Goal: Information Seeking & Learning: Learn about a topic

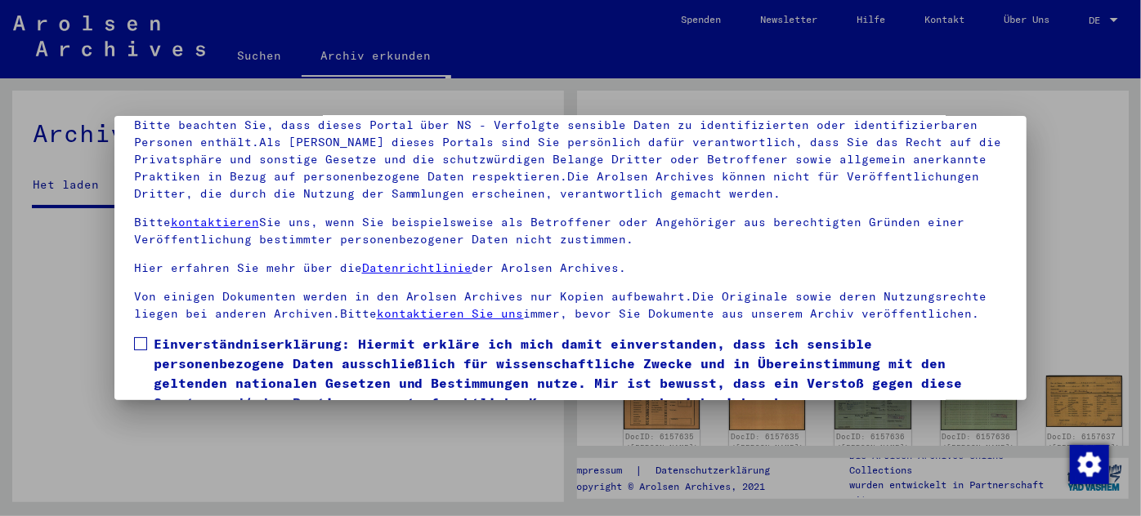
scroll to position [132, 0]
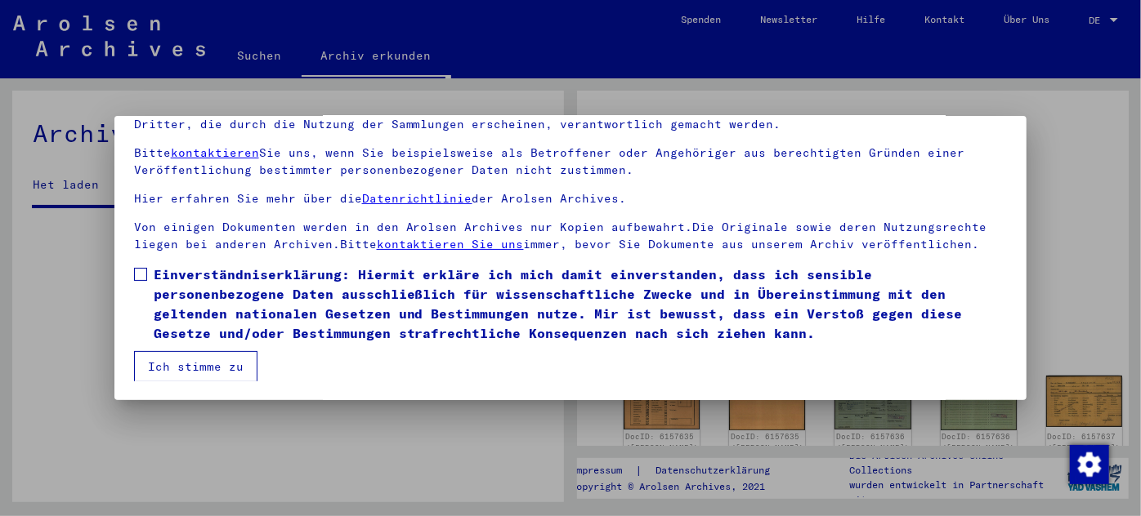
click at [139, 270] on span at bounding box center [140, 274] width 13 height 13
click at [204, 365] on button "Ich stimme zu" at bounding box center [195, 366] width 123 height 31
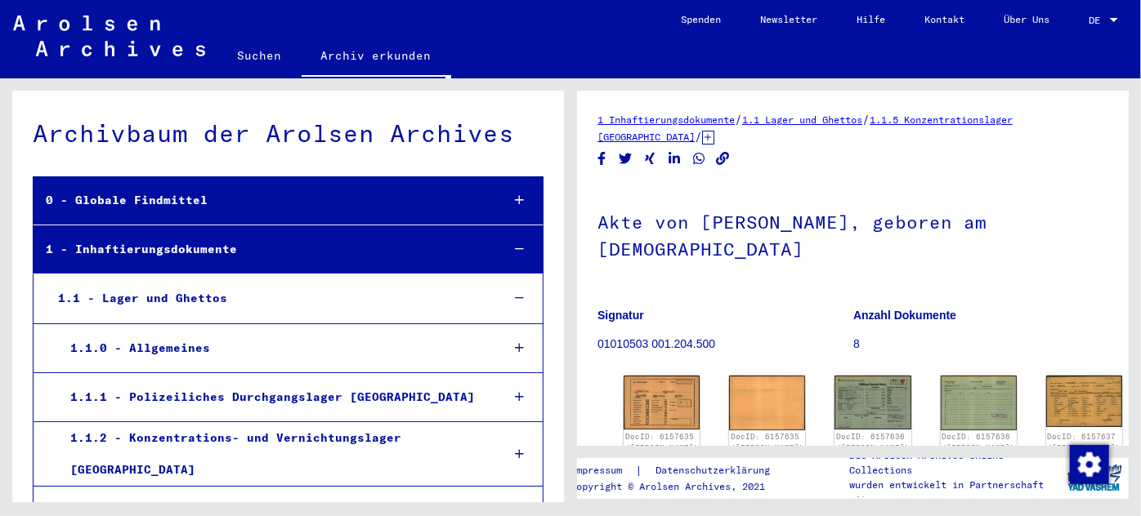
scroll to position [53106, 0]
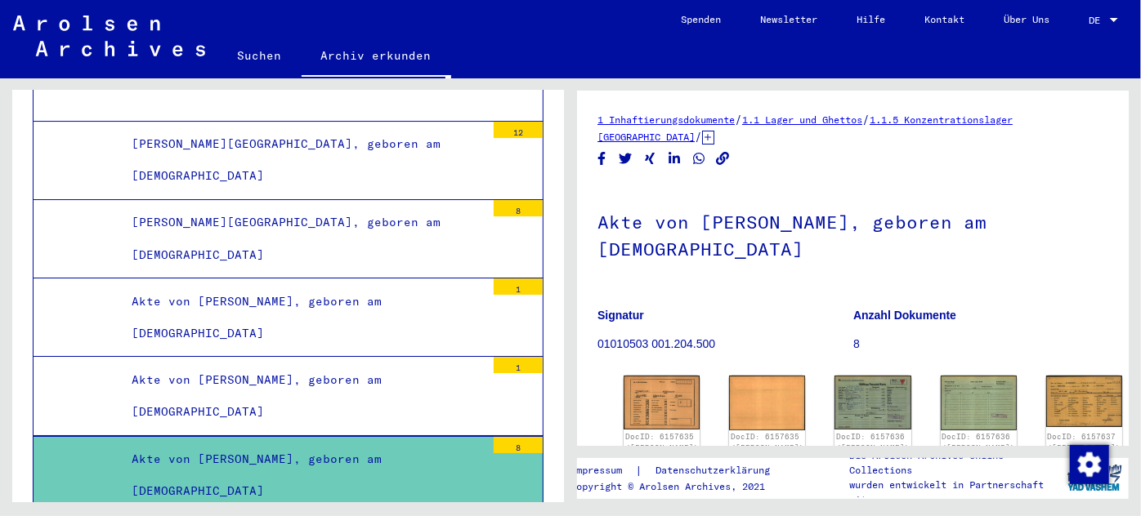
click at [291, 444] on div "Akte von [PERSON_NAME], geboren am [DEMOGRAPHIC_DATA]" at bounding box center [302, 476] width 366 height 64
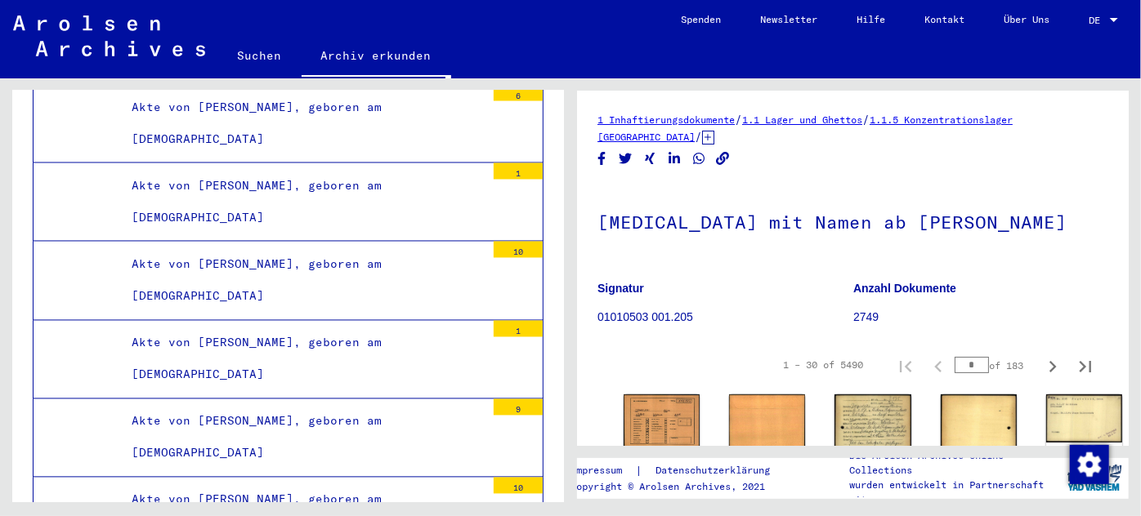
scroll to position [67441, 0]
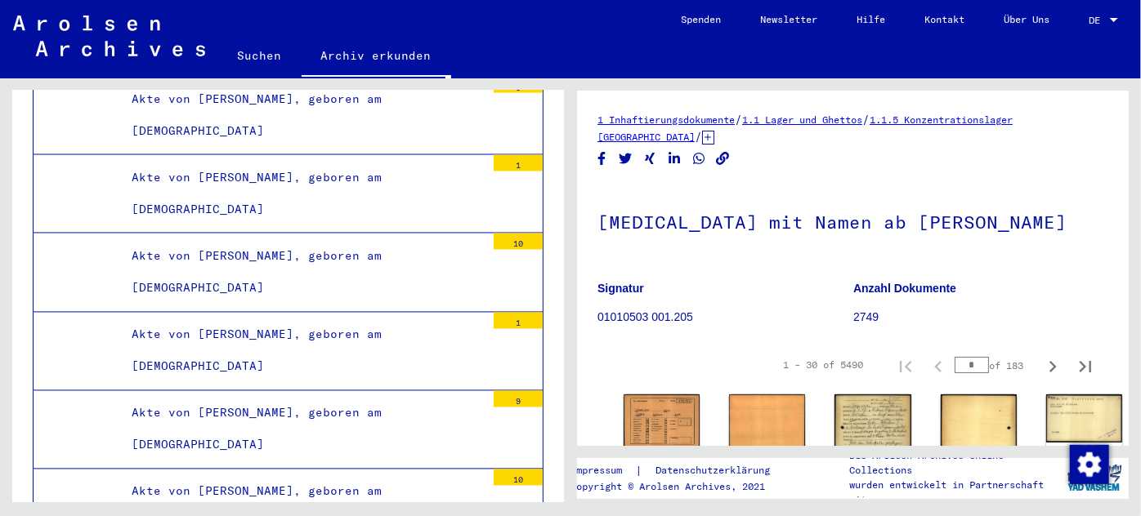
click at [256, 476] on div "Akte von [PERSON_NAME], geboren am [DEMOGRAPHIC_DATA]" at bounding box center [302, 508] width 366 height 64
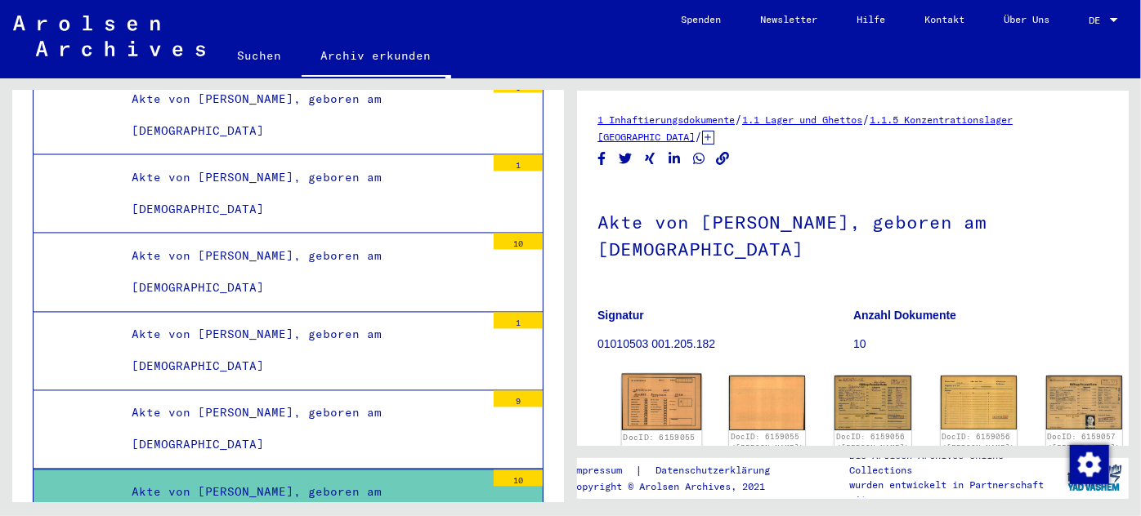
click at [641, 381] on img at bounding box center [662, 402] width 80 height 57
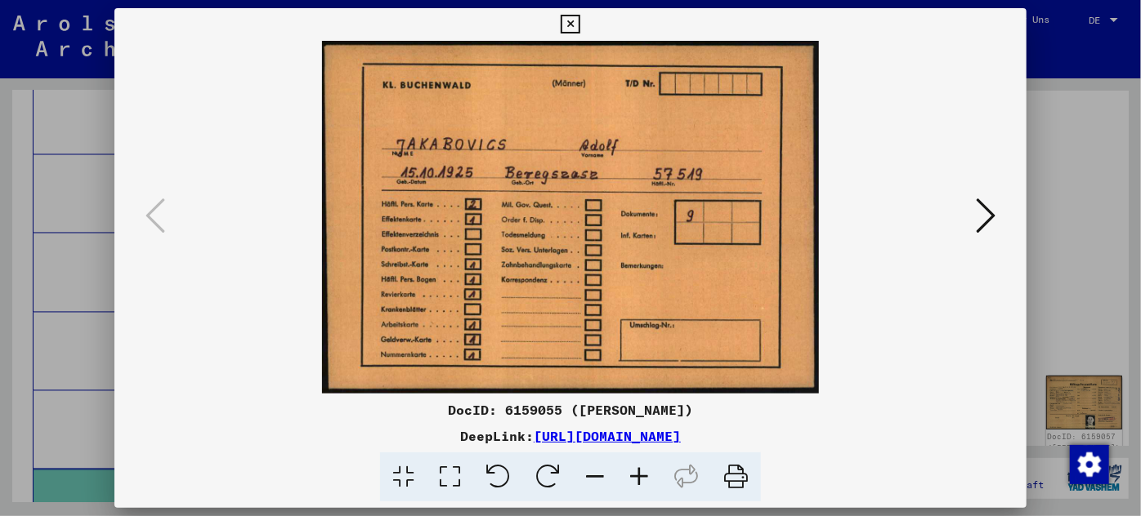
click at [988, 213] on icon at bounding box center [986, 215] width 20 height 39
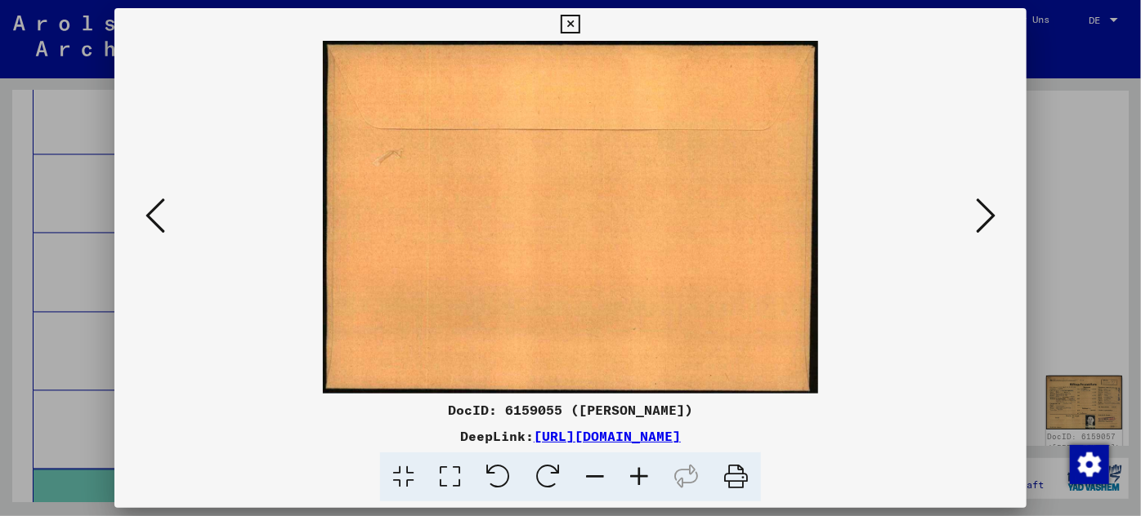
click at [988, 213] on icon at bounding box center [986, 215] width 20 height 39
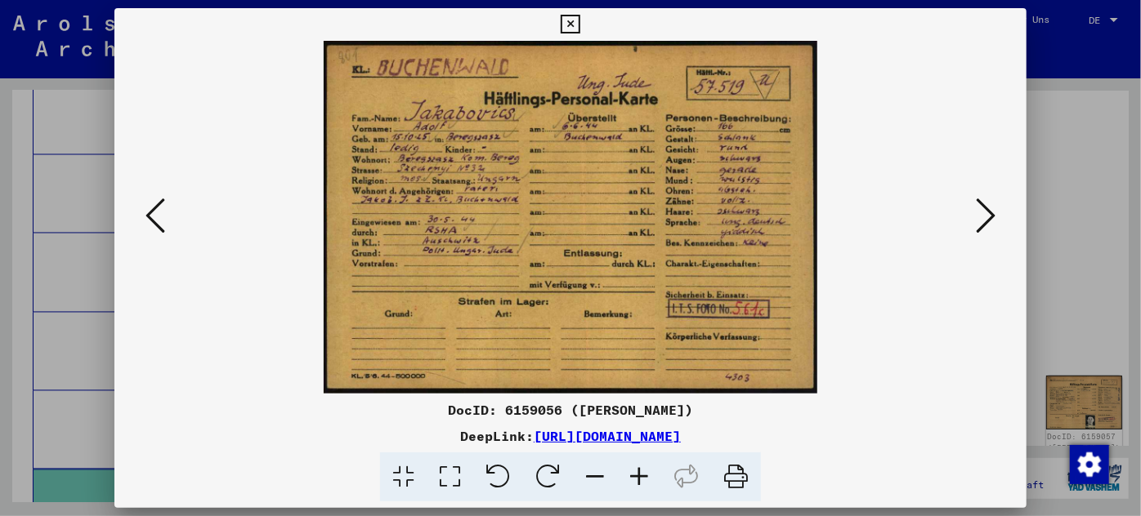
click at [636, 476] on icon at bounding box center [639, 478] width 44 height 50
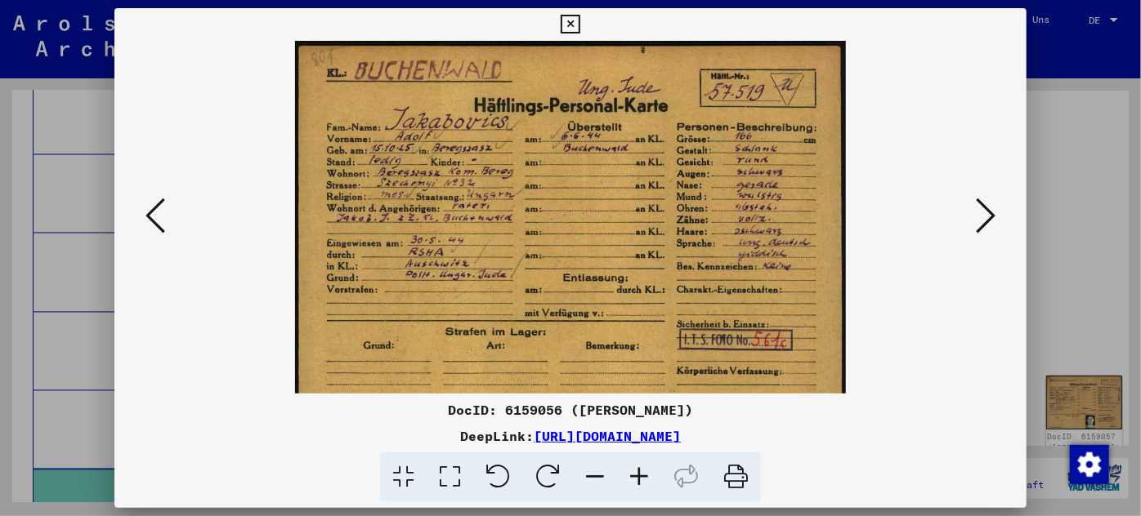
click at [636, 476] on icon at bounding box center [639, 478] width 44 height 50
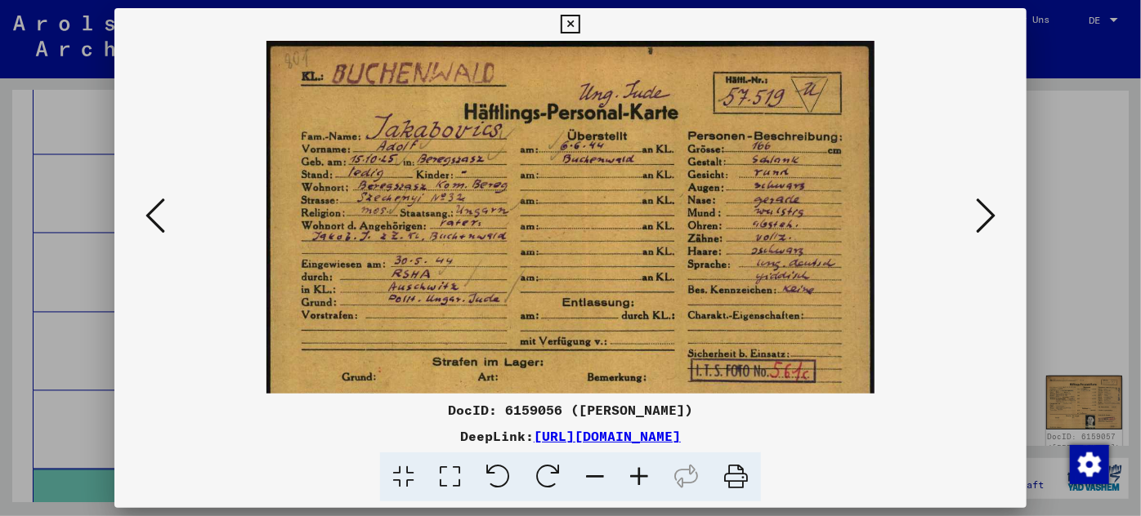
click at [636, 476] on icon at bounding box center [639, 478] width 44 height 50
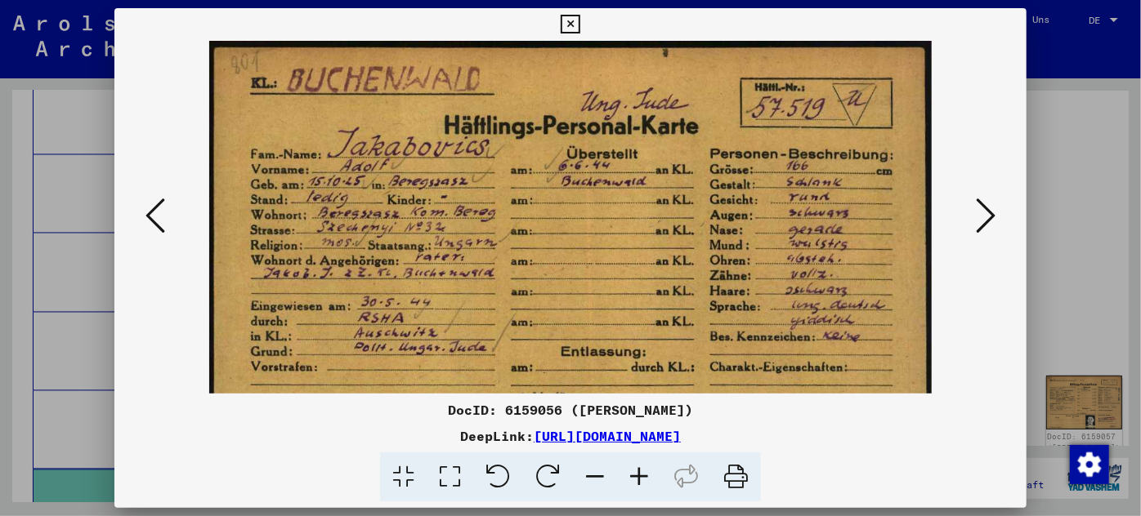
click at [636, 476] on icon at bounding box center [639, 478] width 44 height 50
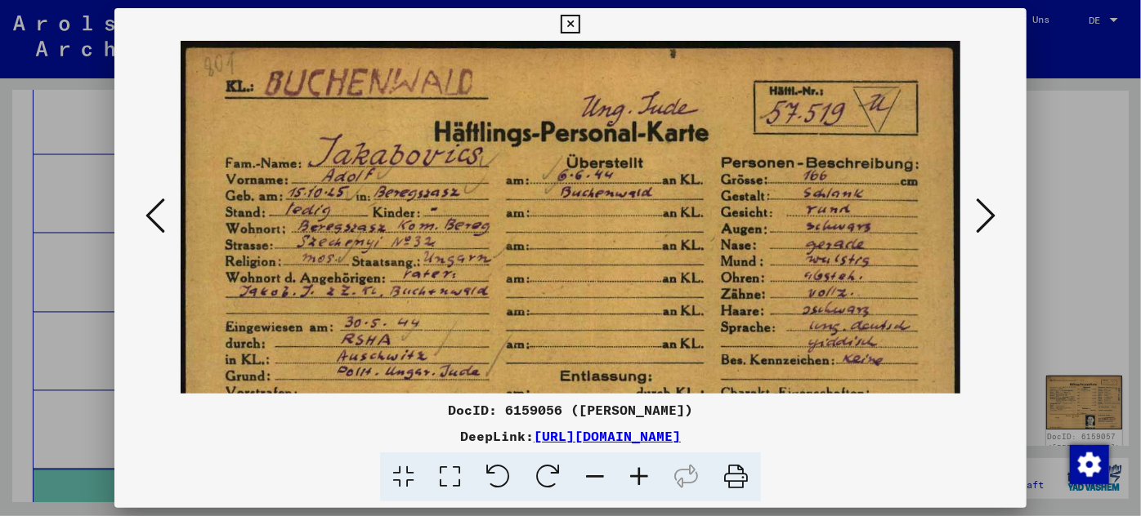
click at [47, 284] on div at bounding box center [570, 258] width 1141 height 516
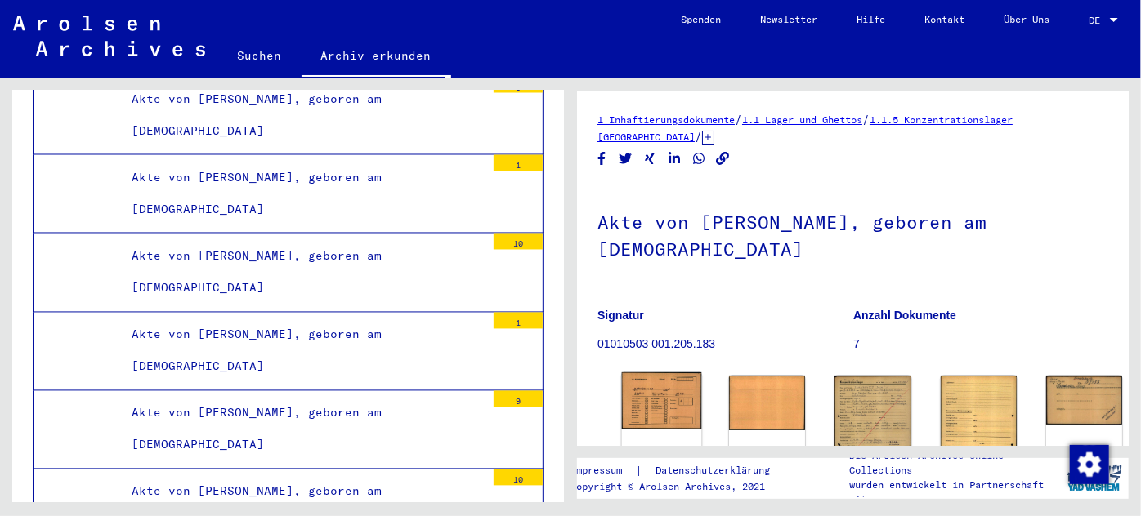
click at [655, 399] on img at bounding box center [662, 401] width 80 height 57
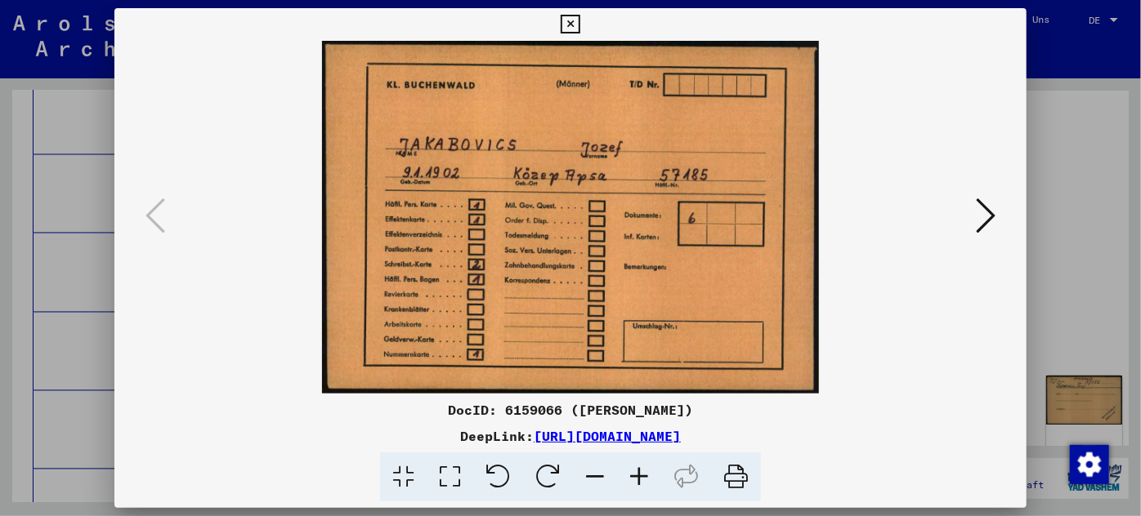
click at [85, 350] on div at bounding box center [570, 258] width 1141 height 516
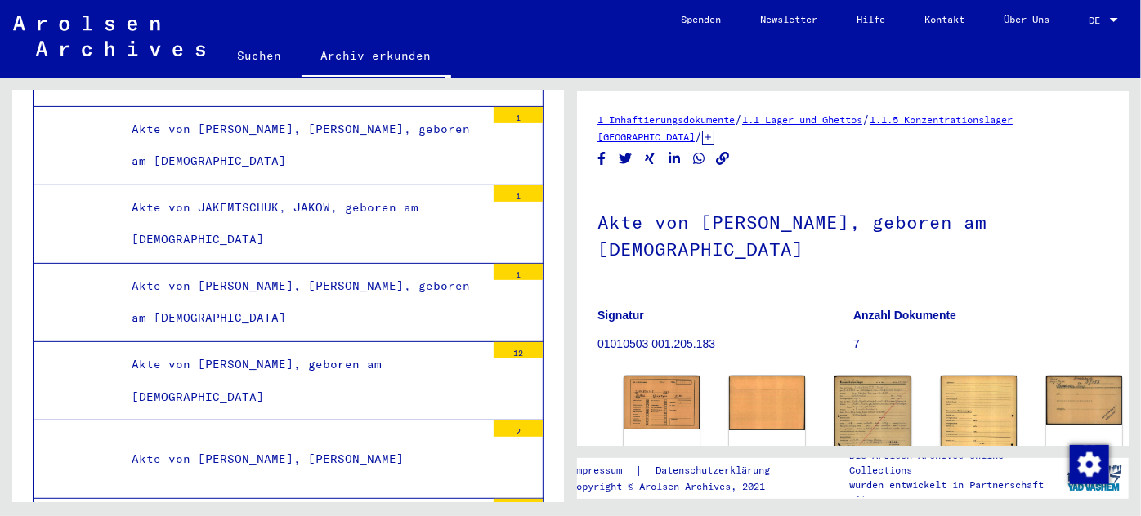
scroll to position [69372, 0]
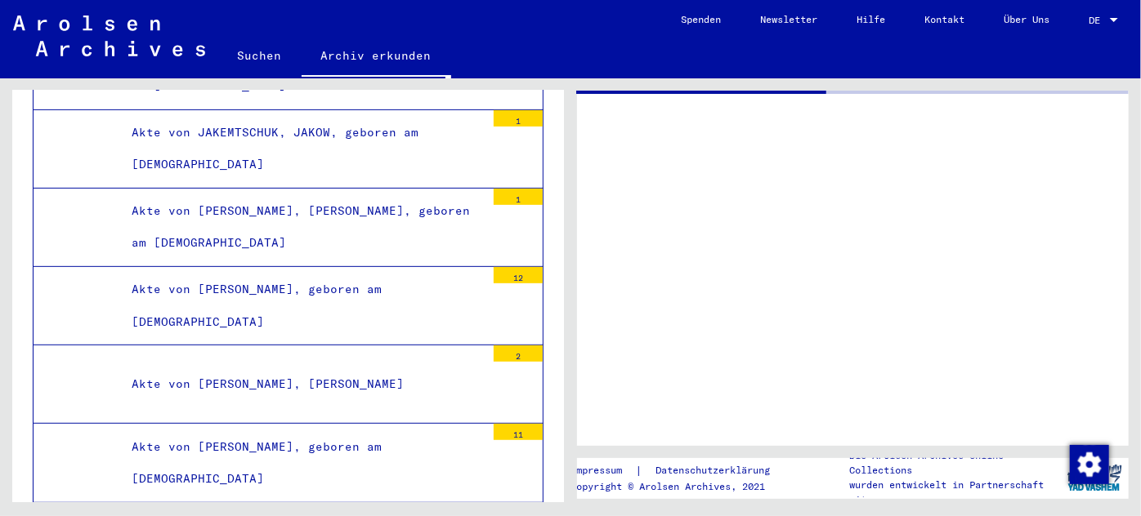
scroll to position [69371, 0]
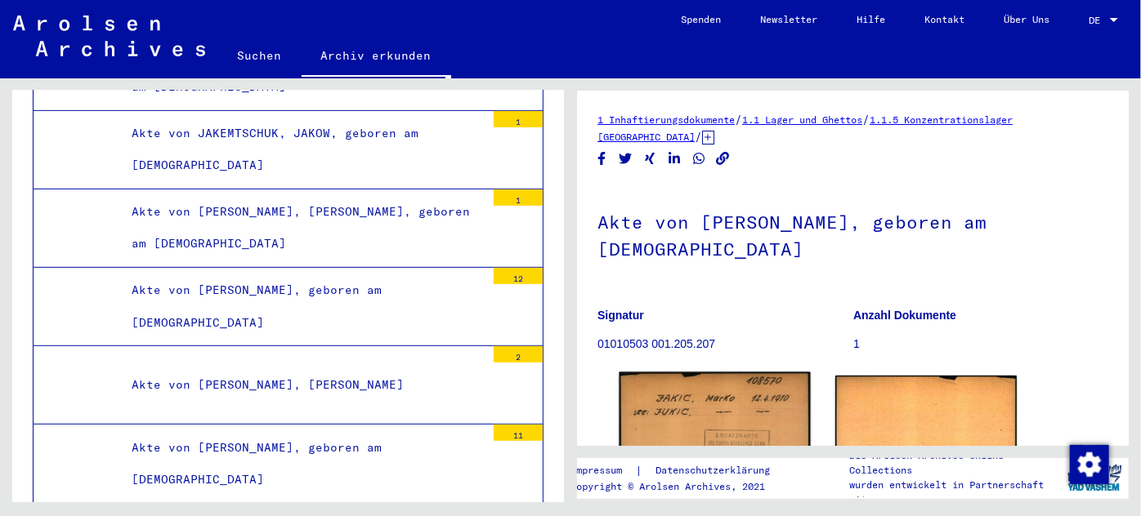
click at [684, 373] on img at bounding box center [713, 443] width 191 height 141
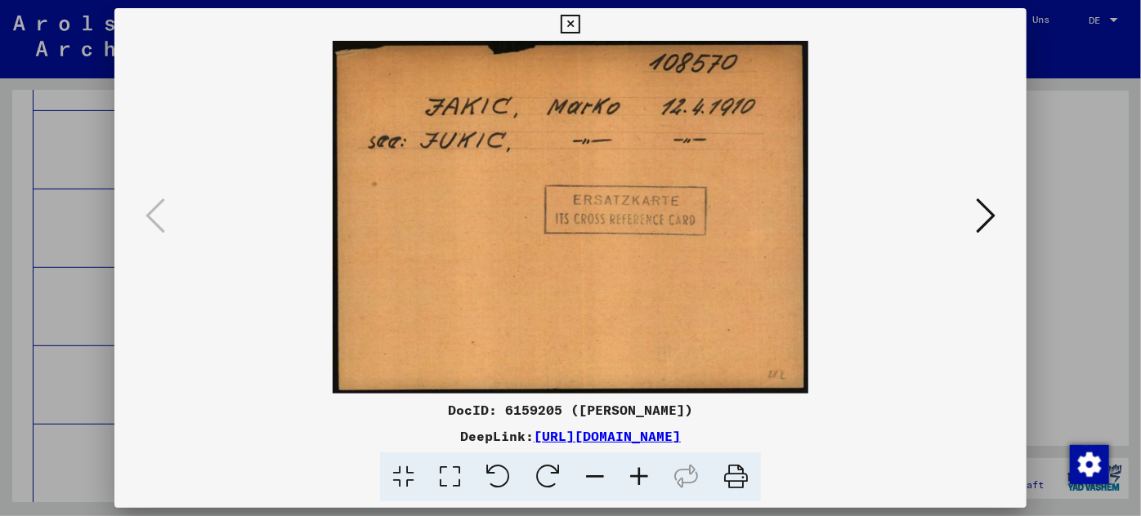
click at [49, 306] on div at bounding box center [570, 258] width 1141 height 516
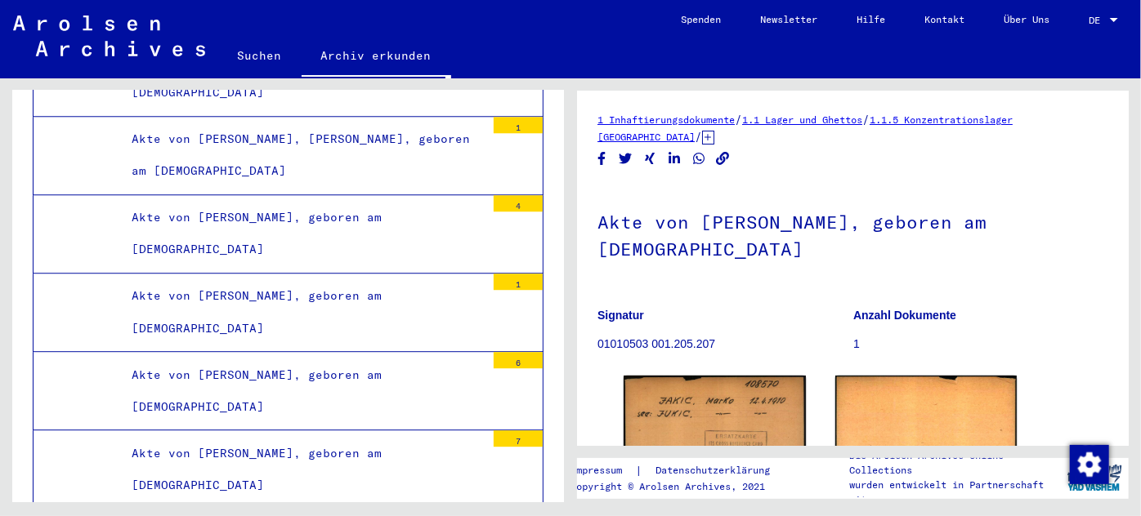
scroll to position [74422, 0]
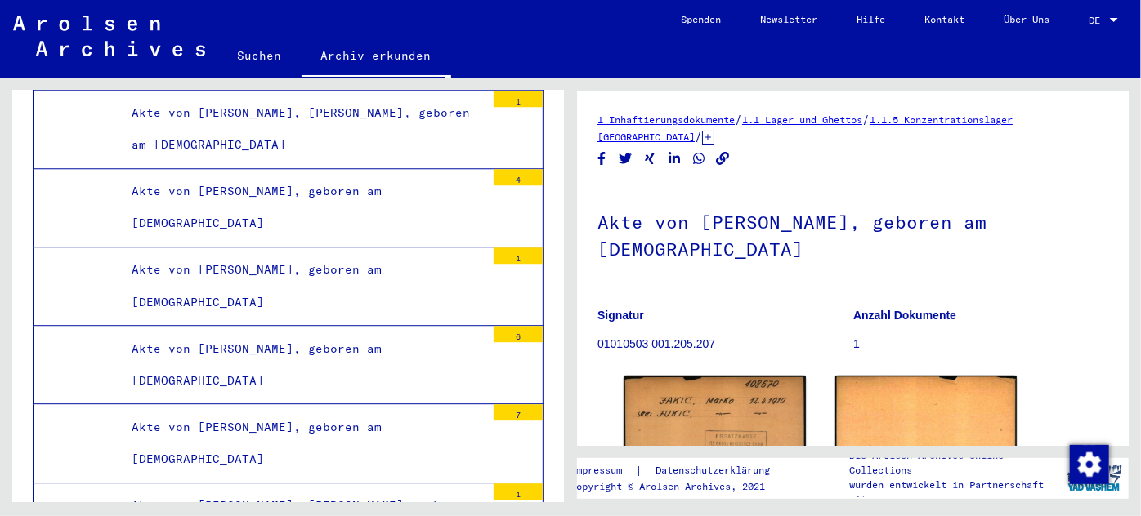
click at [294, 412] on div "Akte von [PERSON_NAME], geboren am [DEMOGRAPHIC_DATA]" at bounding box center [302, 444] width 366 height 64
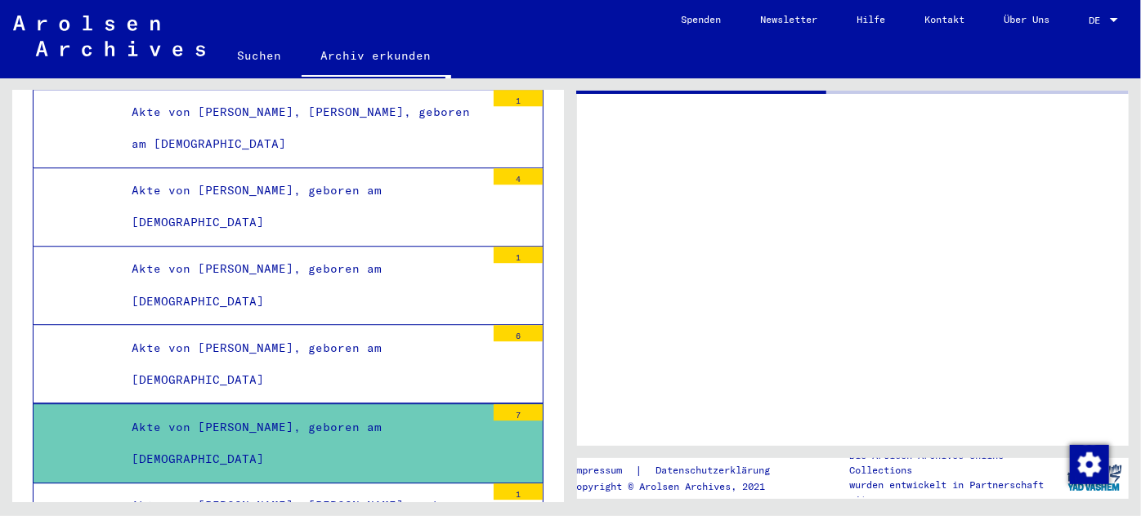
scroll to position [74421, 0]
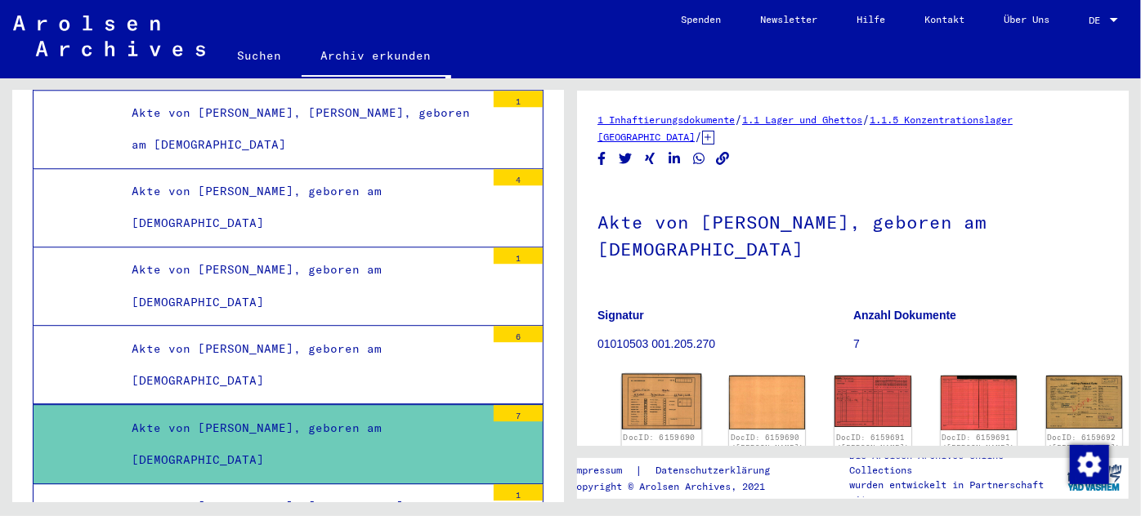
click at [650, 394] on img at bounding box center [662, 402] width 80 height 56
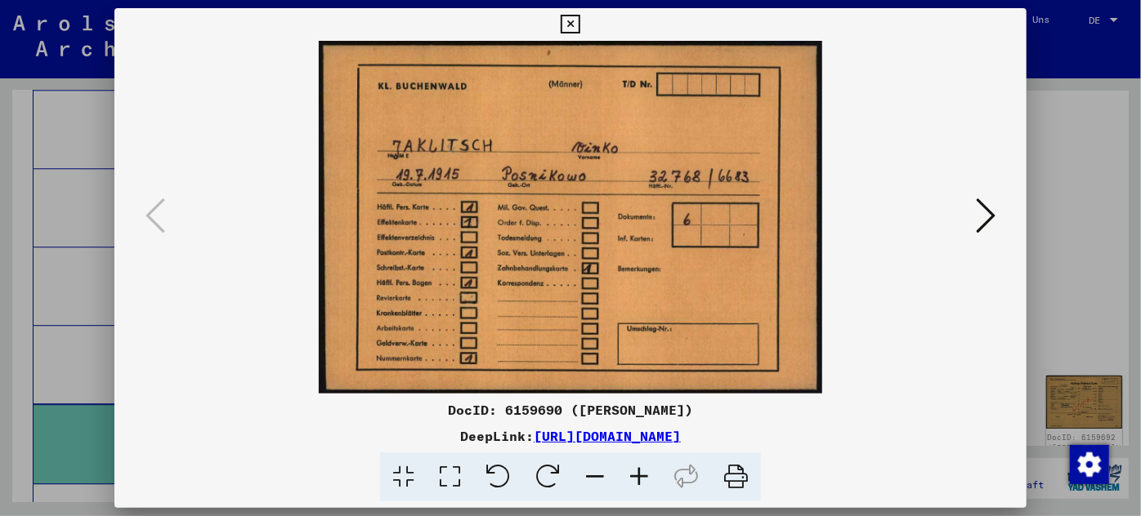
click at [977, 208] on icon at bounding box center [986, 215] width 20 height 39
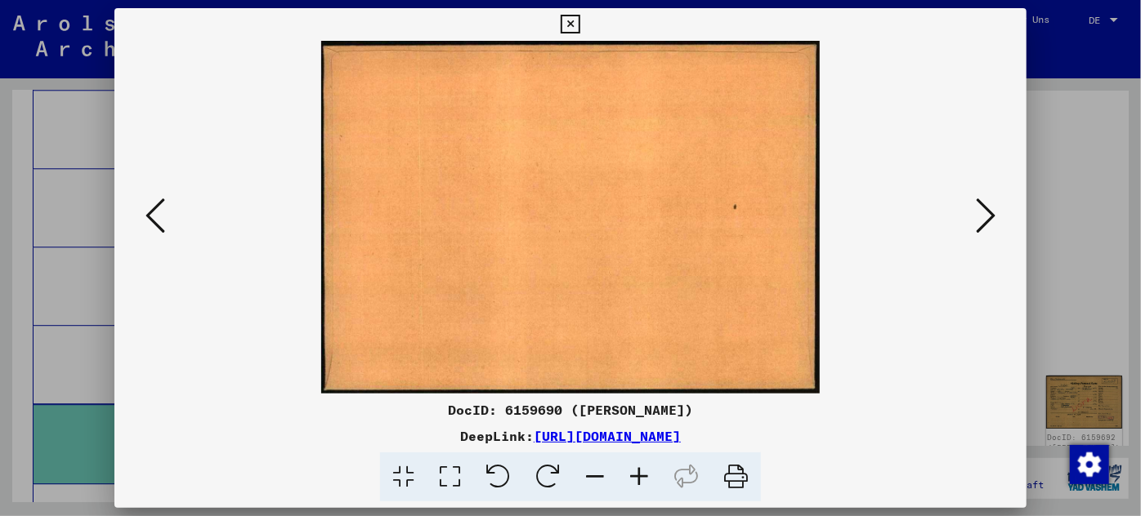
click at [977, 208] on icon at bounding box center [986, 215] width 20 height 39
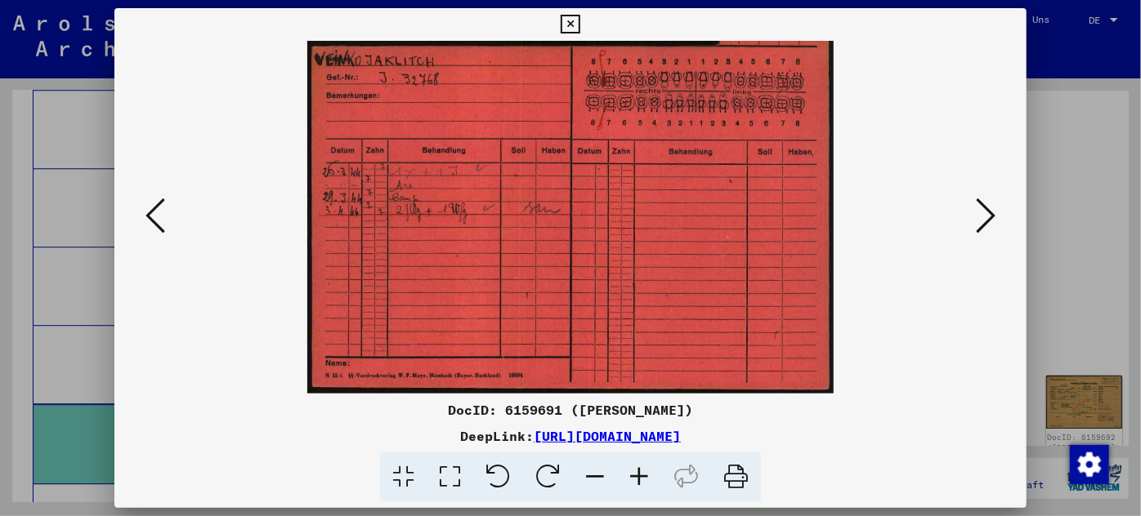
click at [977, 208] on icon at bounding box center [986, 215] width 20 height 39
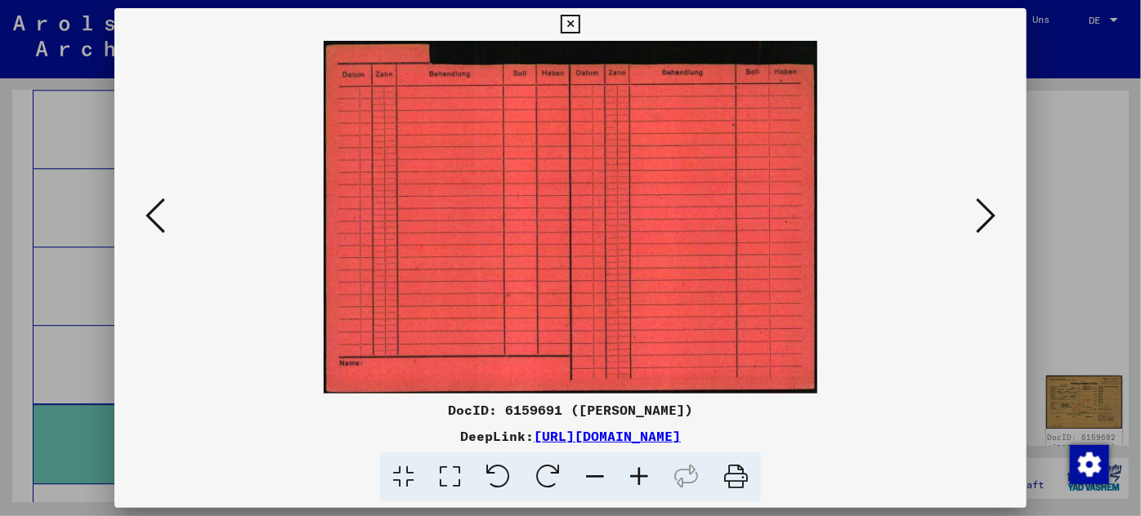
click at [974, 210] on button at bounding box center [985, 217] width 29 height 47
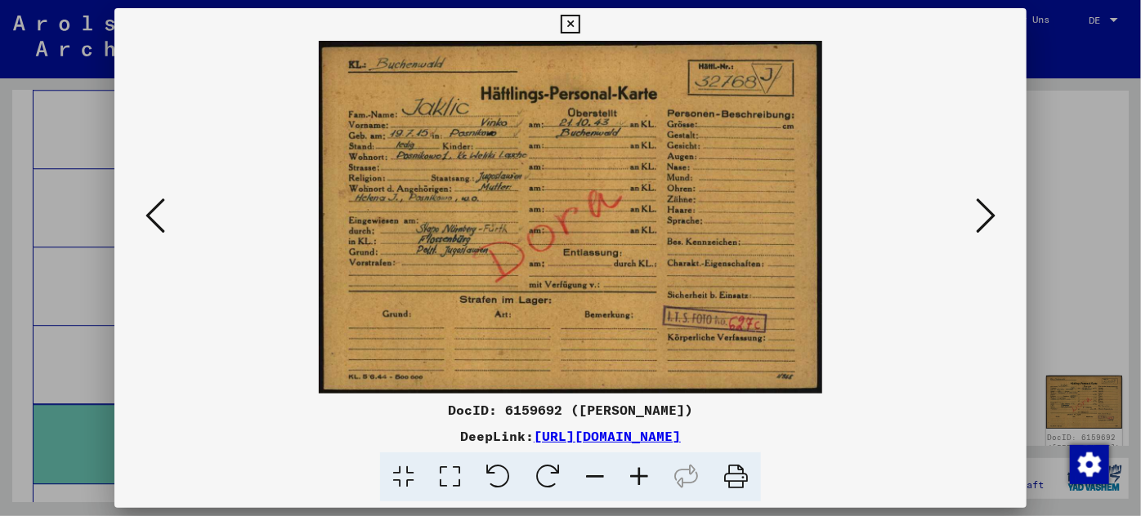
click at [645, 474] on icon at bounding box center [639, 478] width 44 height 50
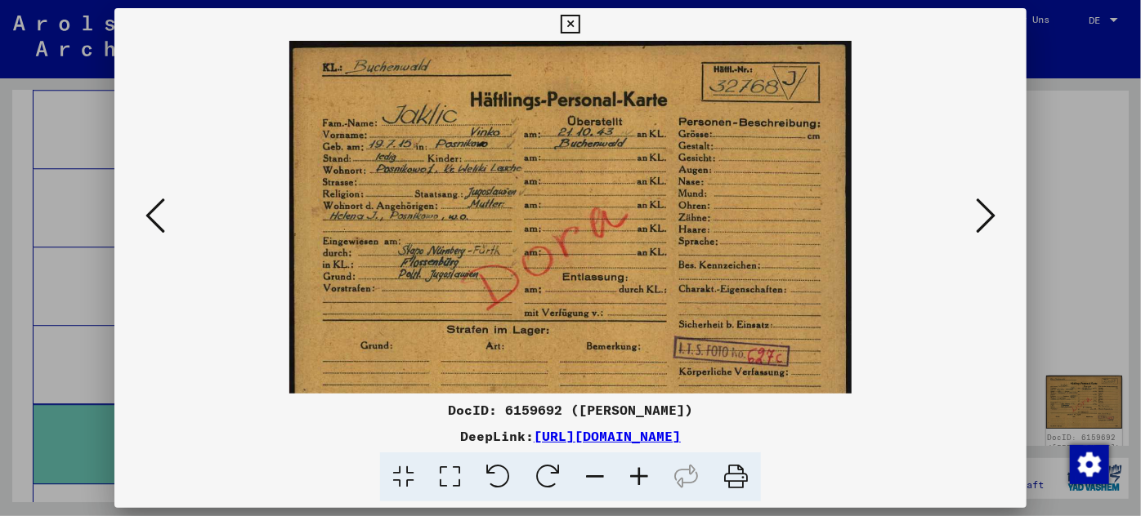
click at [645, 474] on icon at bounding box center [639, 478] width 44 height 50
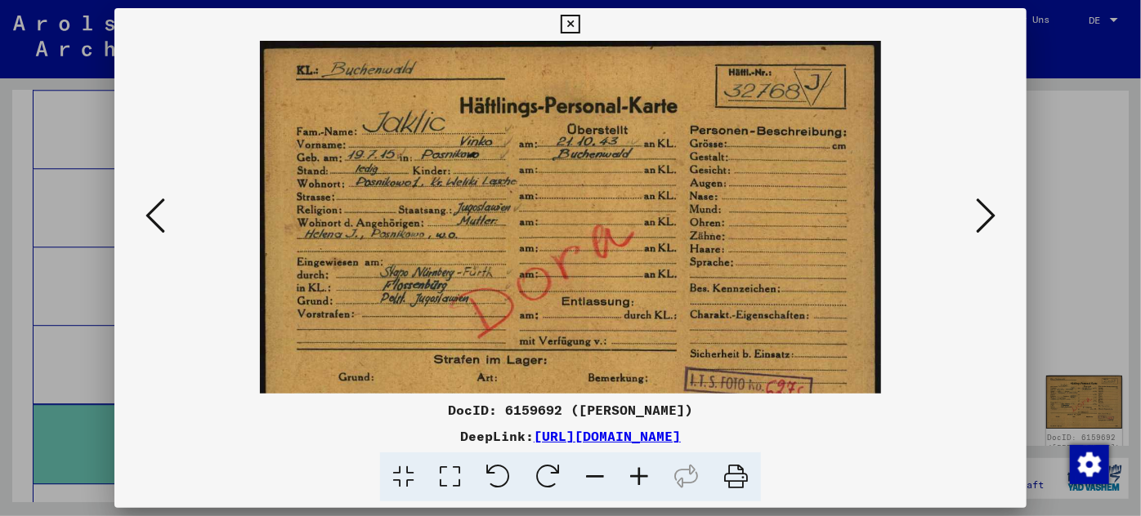
click at [645, 474] on icon at bounding box center [639, 478] width 44 height 50
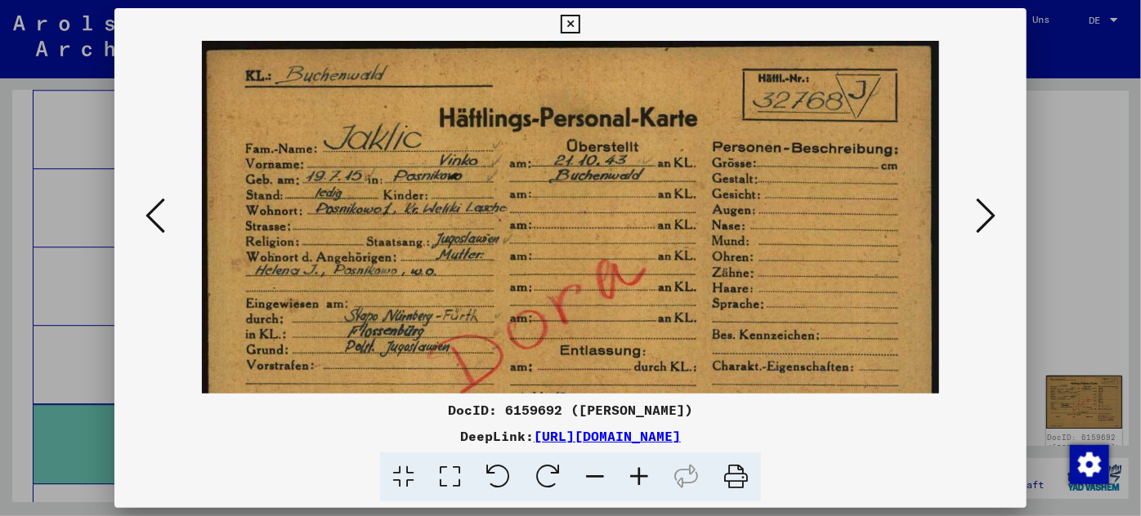
click at [645, 474] on icon at bounding box center [639, 478] width 44 height 50
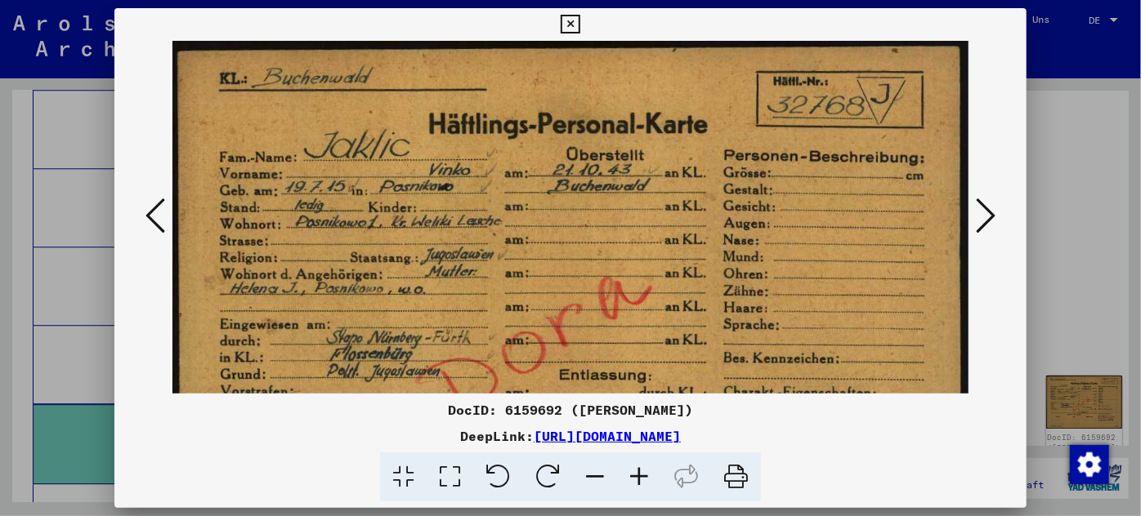
click at [645, 474] on icon at bounding box center [639, 478] width 44 height 50
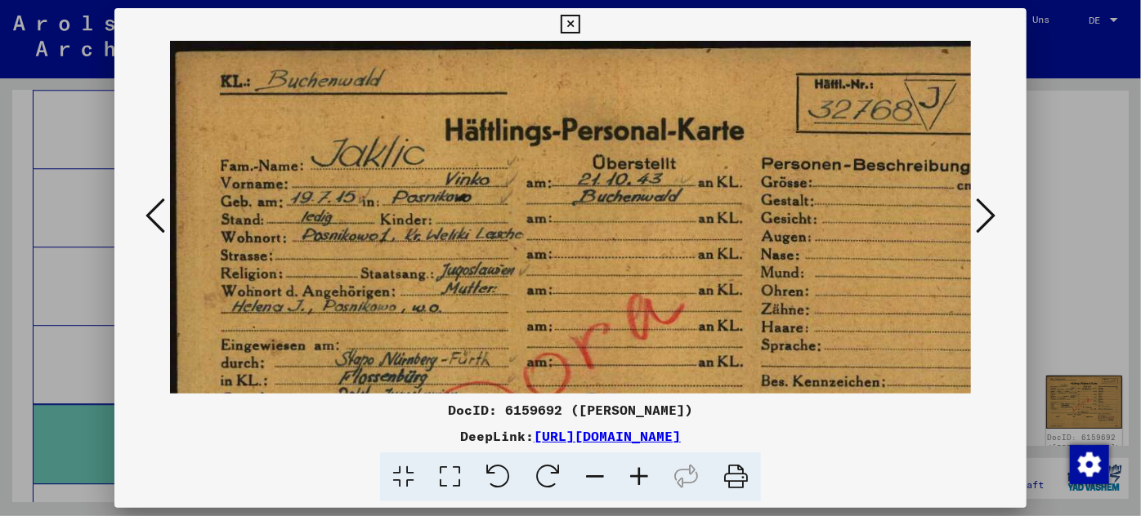
click at [645, 474] on icon at bounding box center [639, 478] width 44 height 50
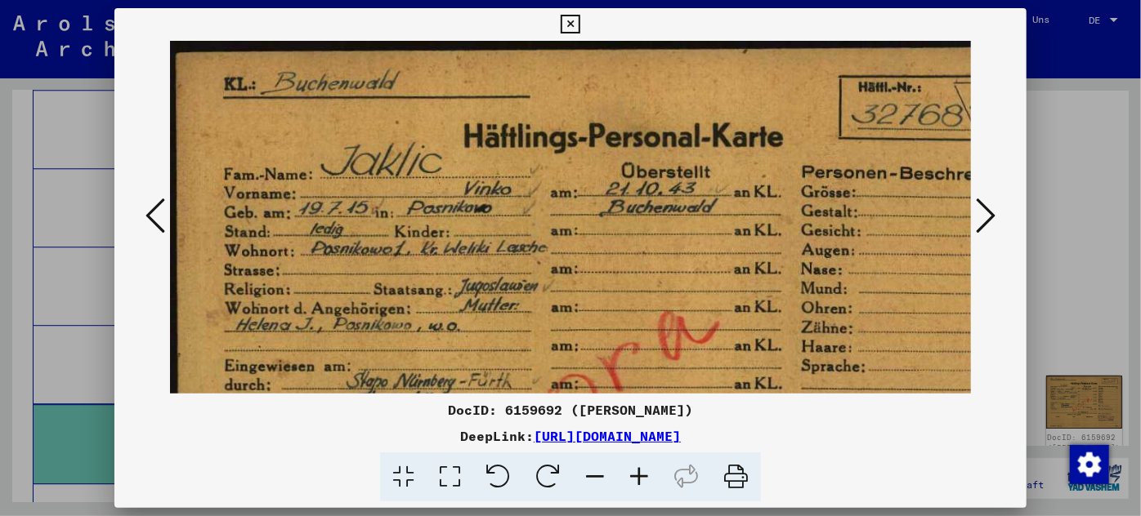
click at [60, 216] on div at bounding box center [570, 258] width 1141 height 516
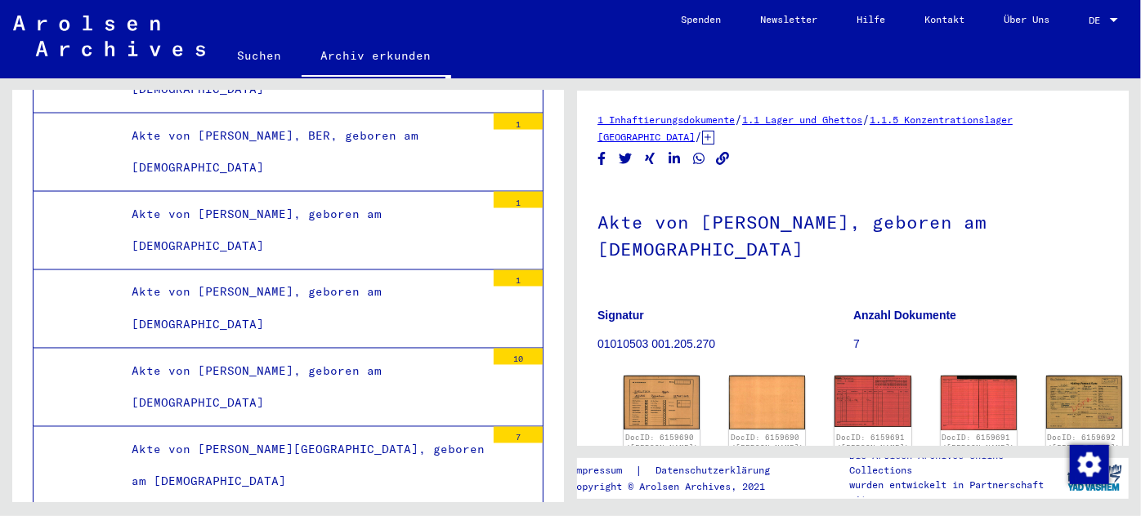
scroll to position [92470, 0]
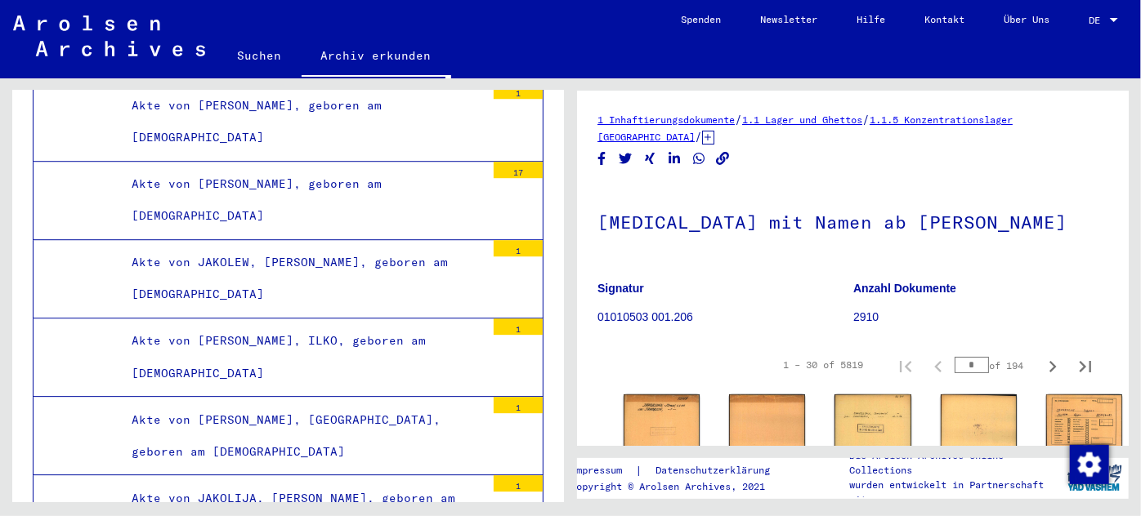
scroll to position [96554, 0]
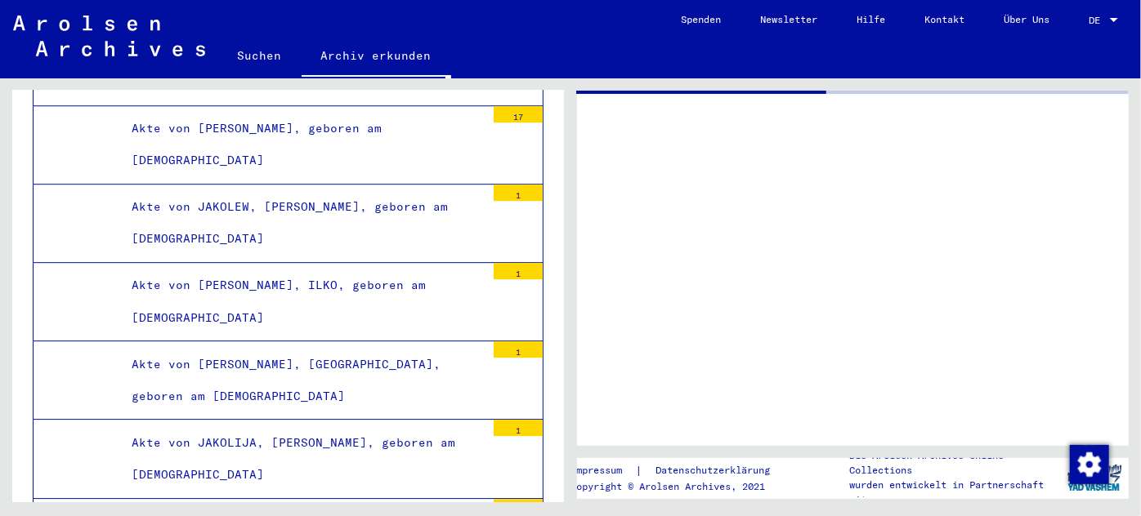
scroll to position [96553, 0]
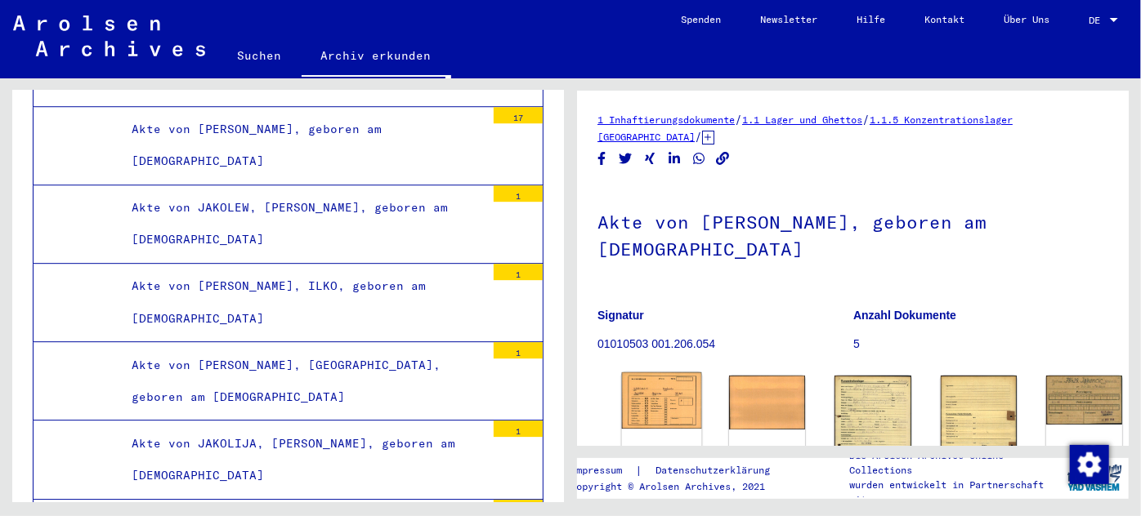
click at [645, 385] on img at bounding box center [662, 401] width 80 height 56
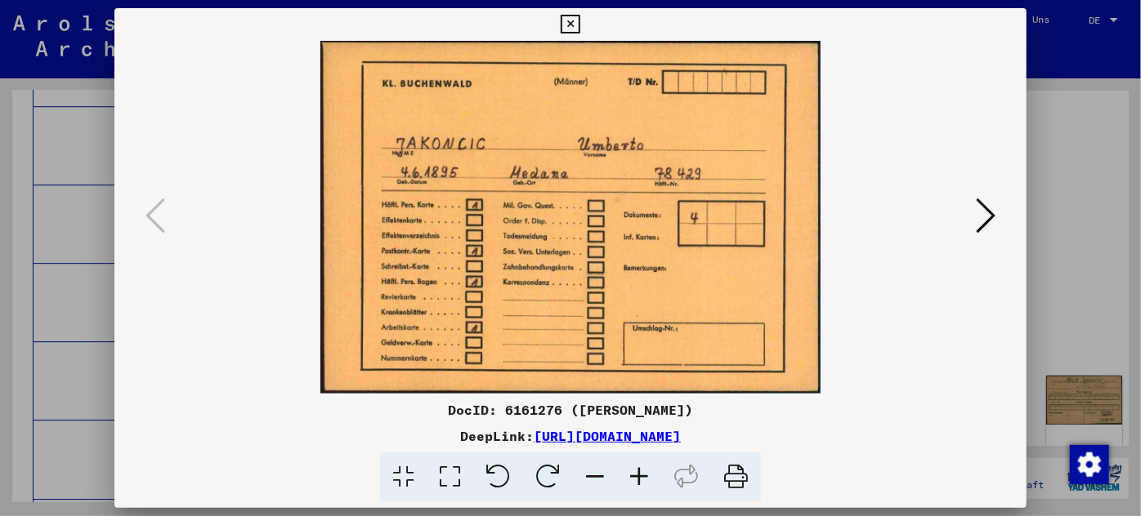
click at [991, 204] on icon at bounding box center [986, 215] width 20 height 39
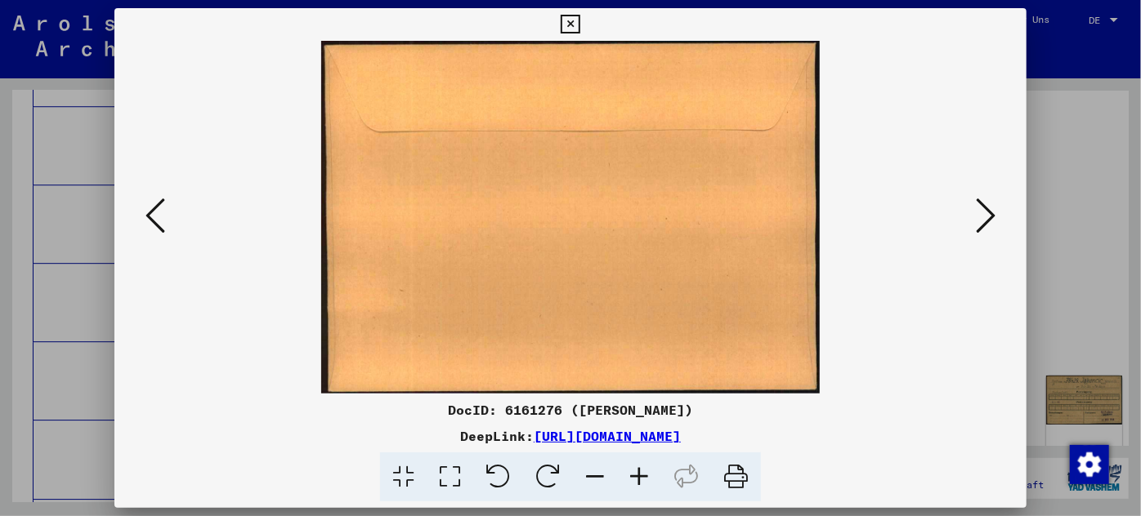
click at [987, 208] on icon at bounding box center [986, 215] width 20 height 39
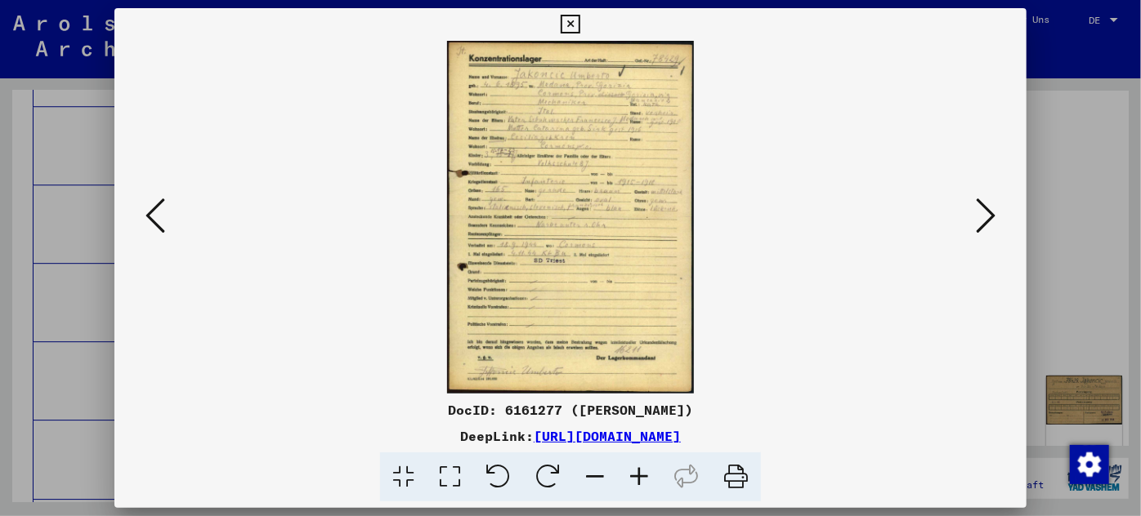
click at [636, 478] on icon at bounding box center [639, 478] width 44 height 50
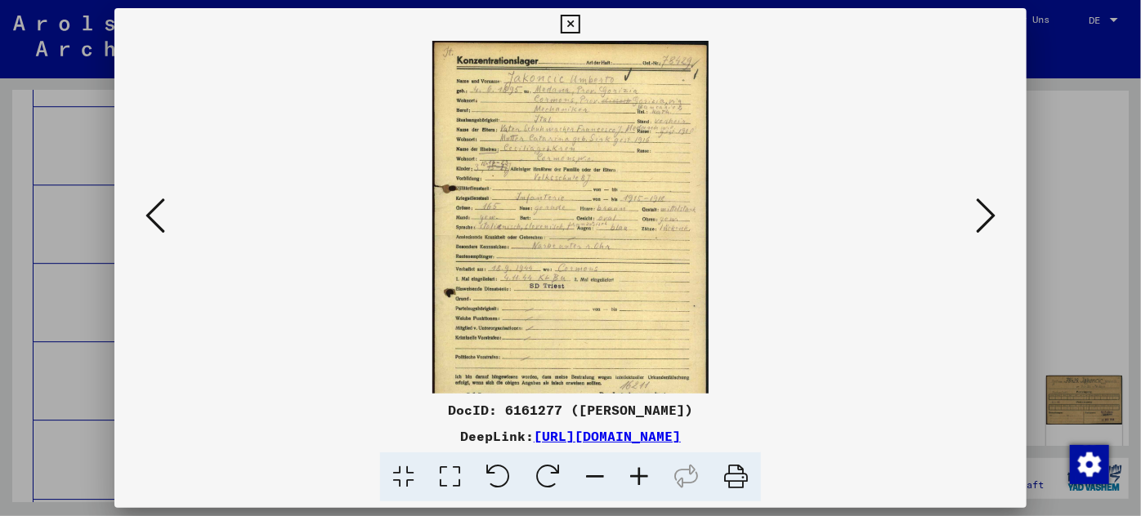
click at [636, 478] on icon at bounding box center [639, 478] width 44 height 50
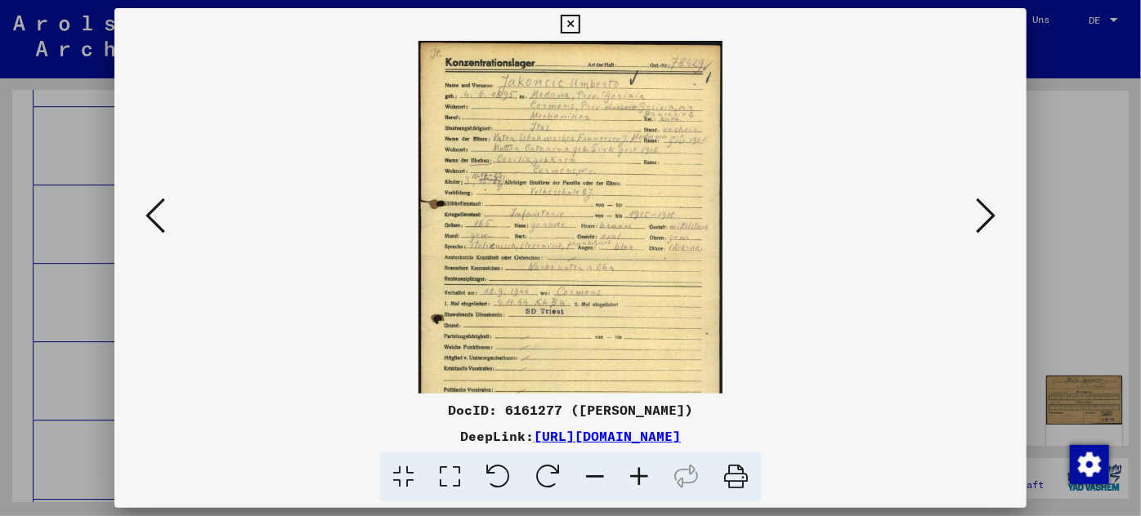
click at [636, 478] on icon at bounding box center [639, 478] width 44 height 50
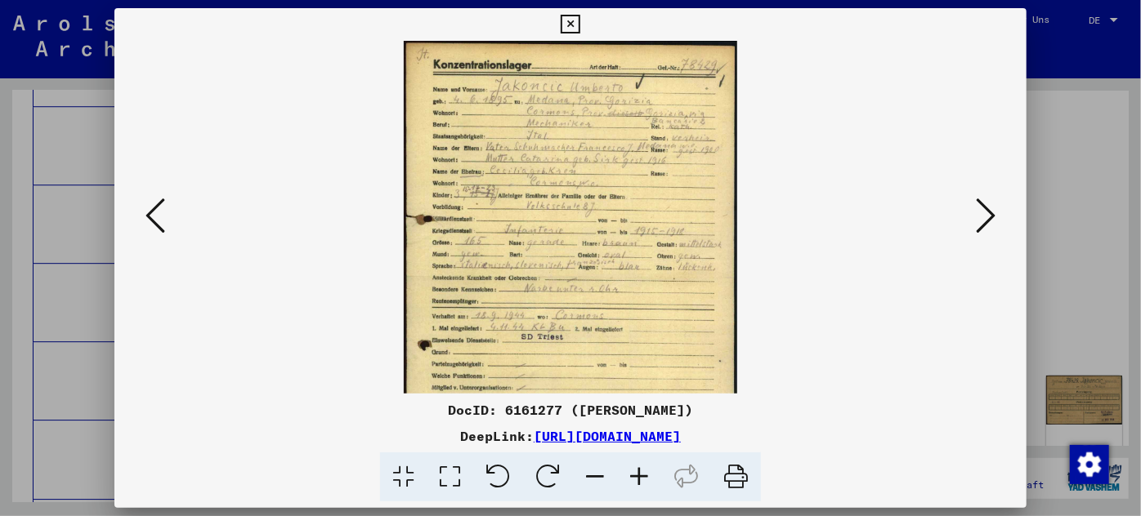
click at [636, 478] on icon at bounding box center [639, 478] width 44 height 50
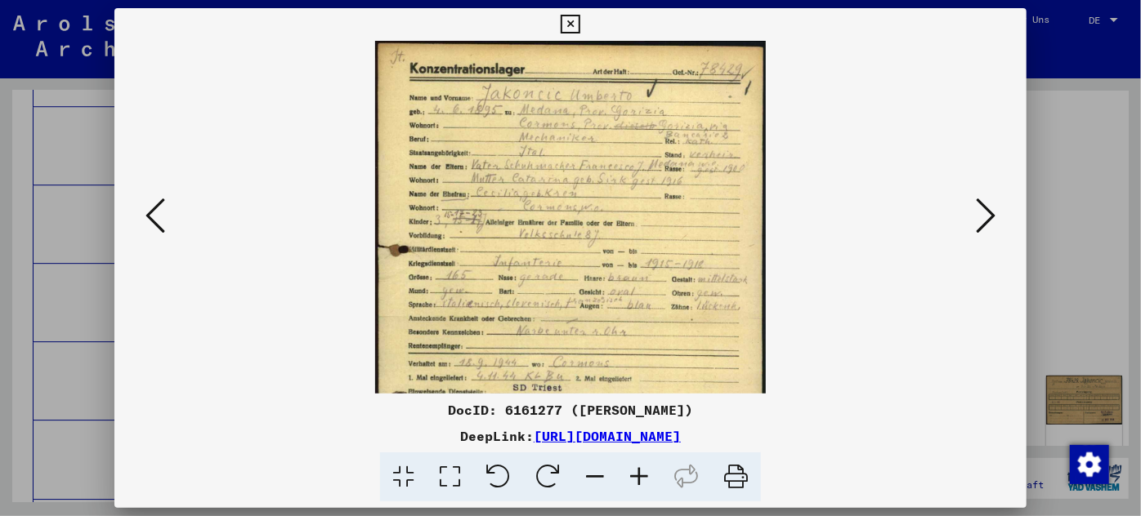
click at [636, 478] on icon at bounding box center [639, 478] width 44 height 50
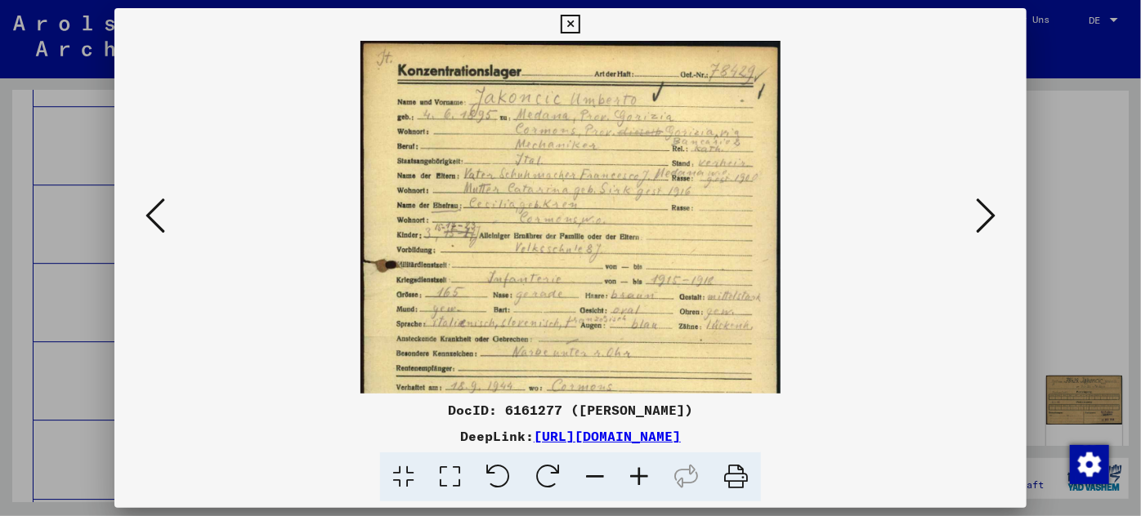
click at [636, 478] on icon at bounding box center [639, 478] width 44 height 50
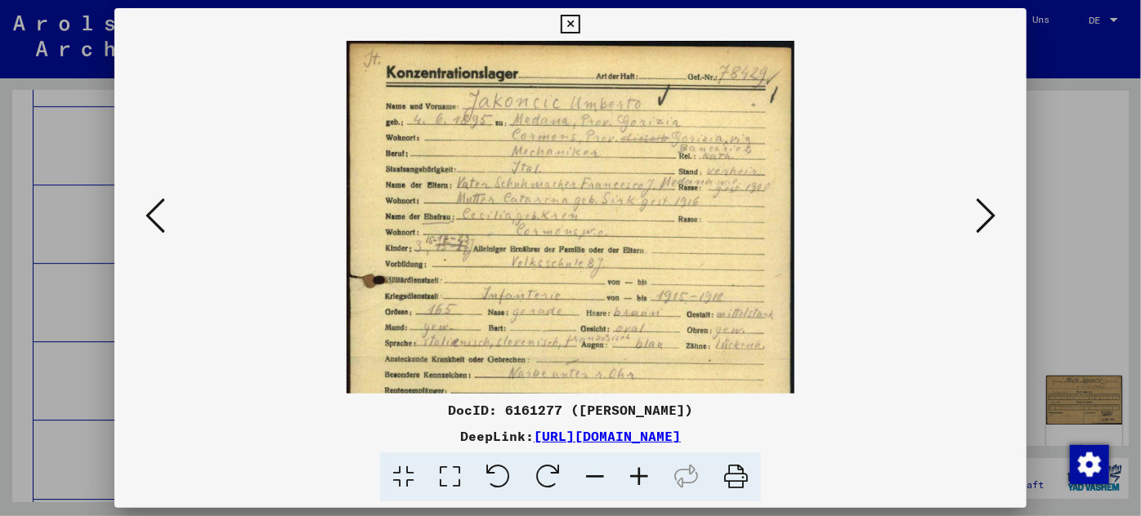
click at [636, 478] on icon at bounding box center [639, 478] width 44 height 50
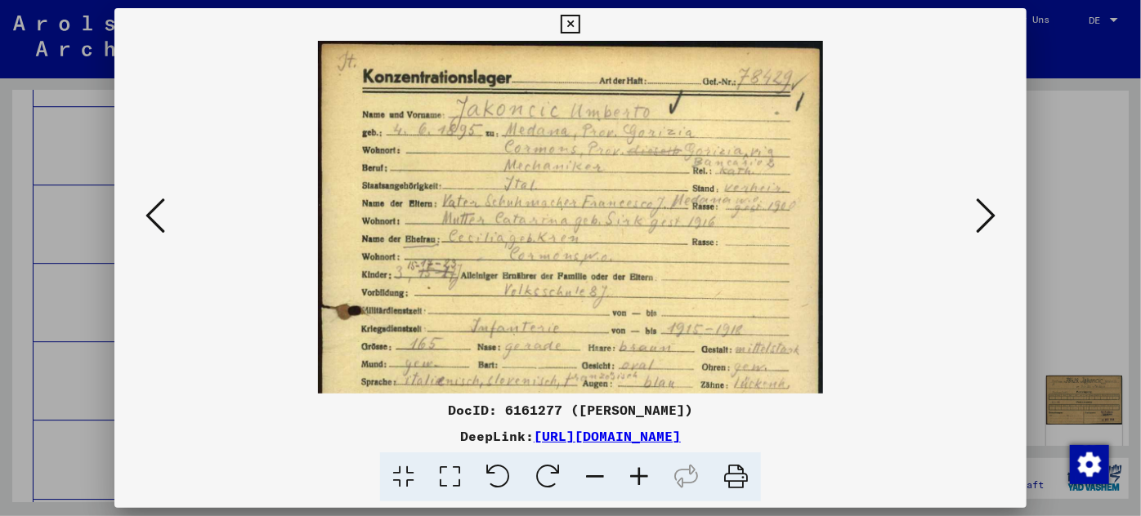
click at [636, 478] on icon at bounding box center [639, 478] width 44 height 50
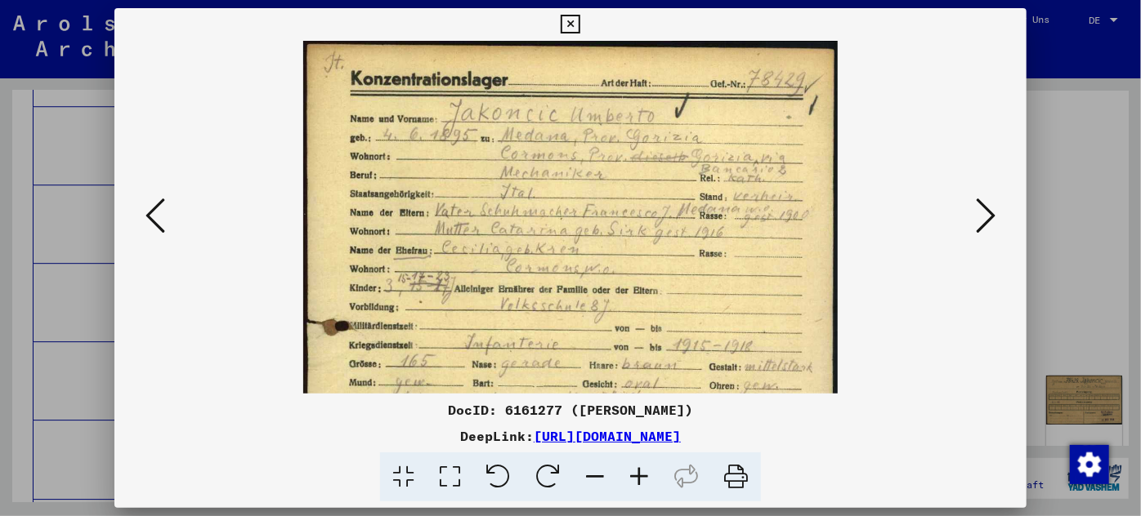
click at [636, 478] on icon at bounding box center [639, 478] width 44 height 50
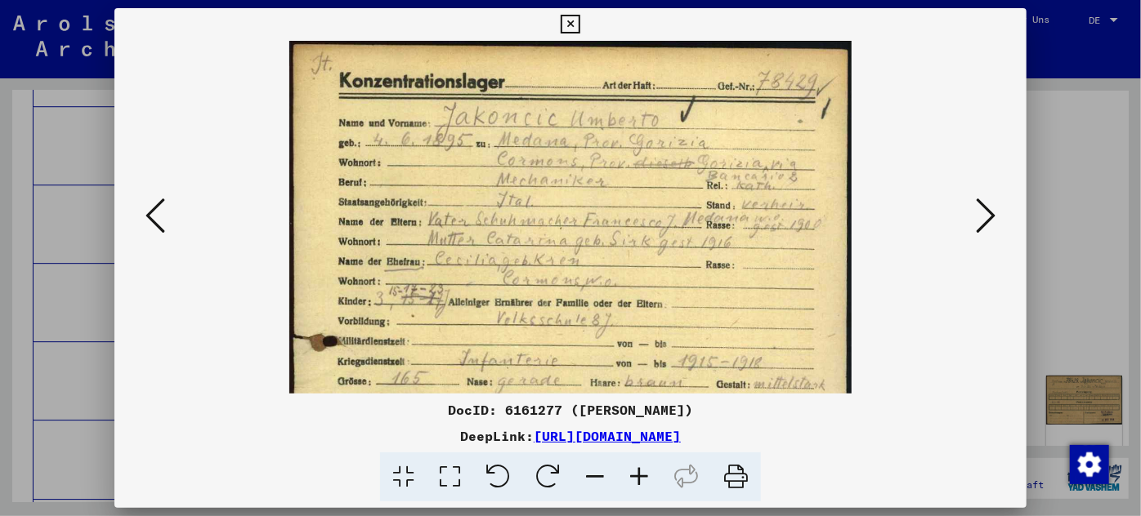
click at [636, 478] on icon at bounding box center [639, 478] width 44 height 50
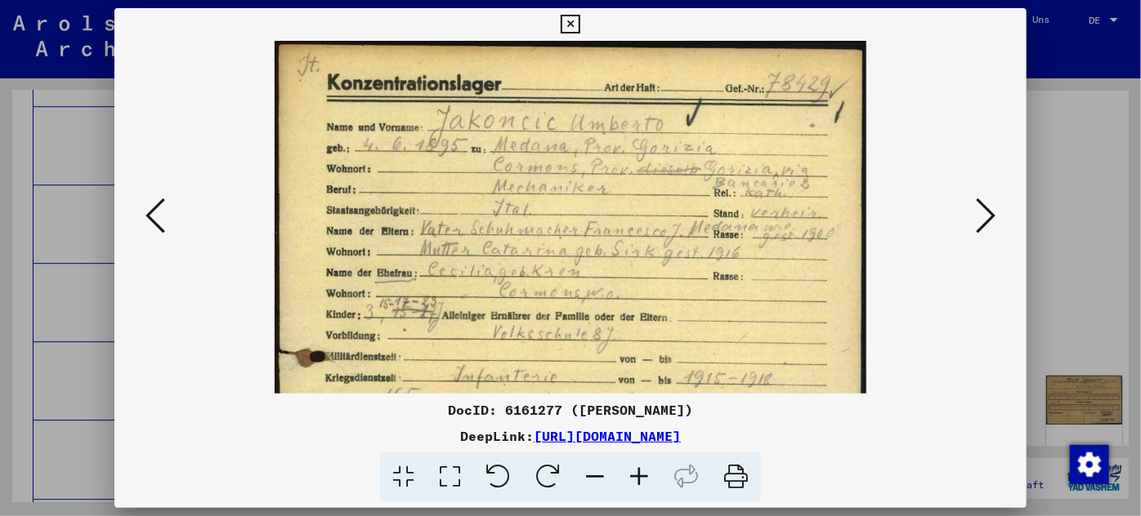
click at [636, 478] on icon at bounding box center [639, 478] width 44 height 50
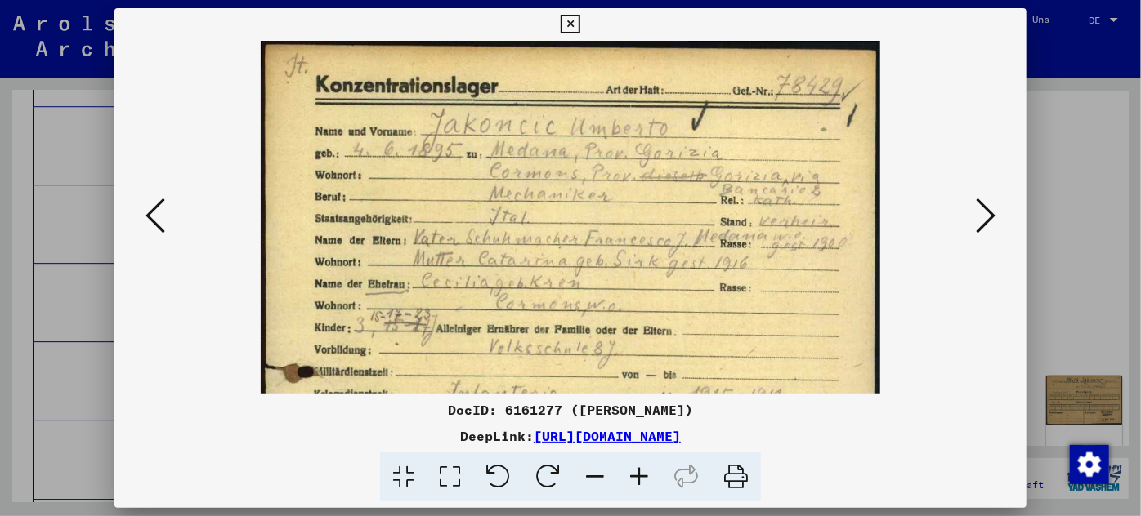
click at [636, 478] on icon at bounding box center [639, 478] width 44 height 50
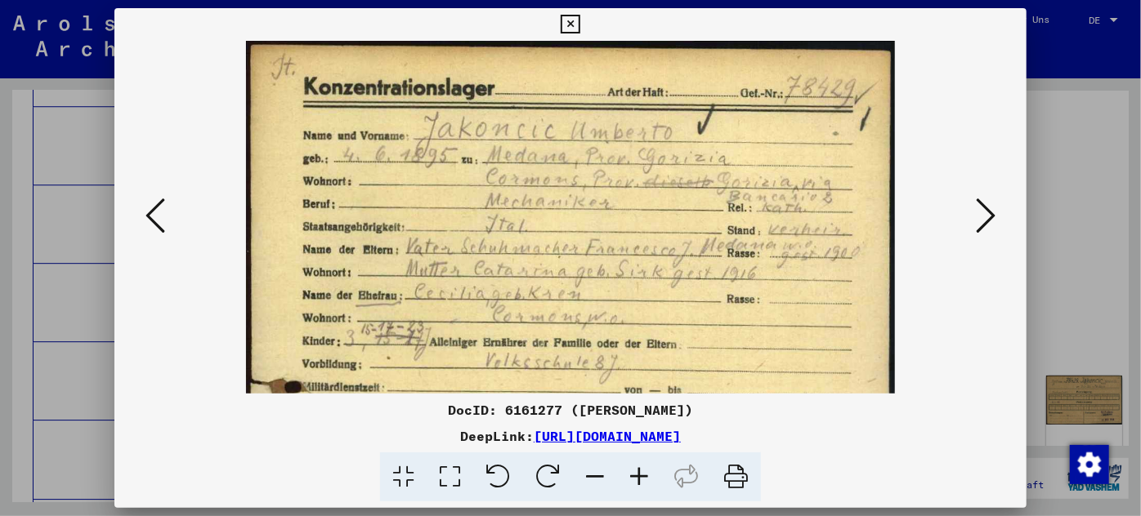
click at [102, 386] on div at bounding box center [570, 258] width 1141 height 516
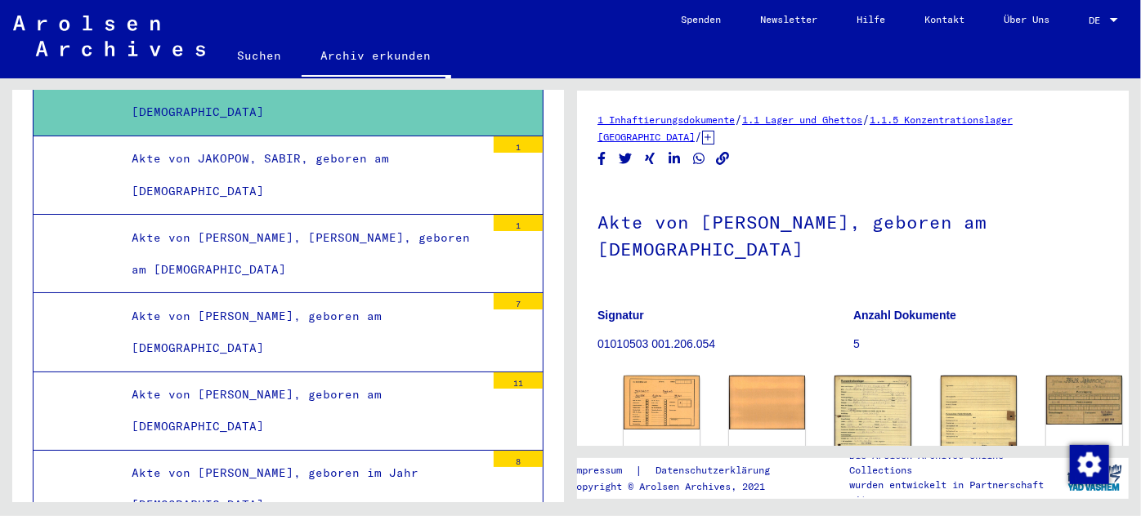
scroll to position [97222, 0]
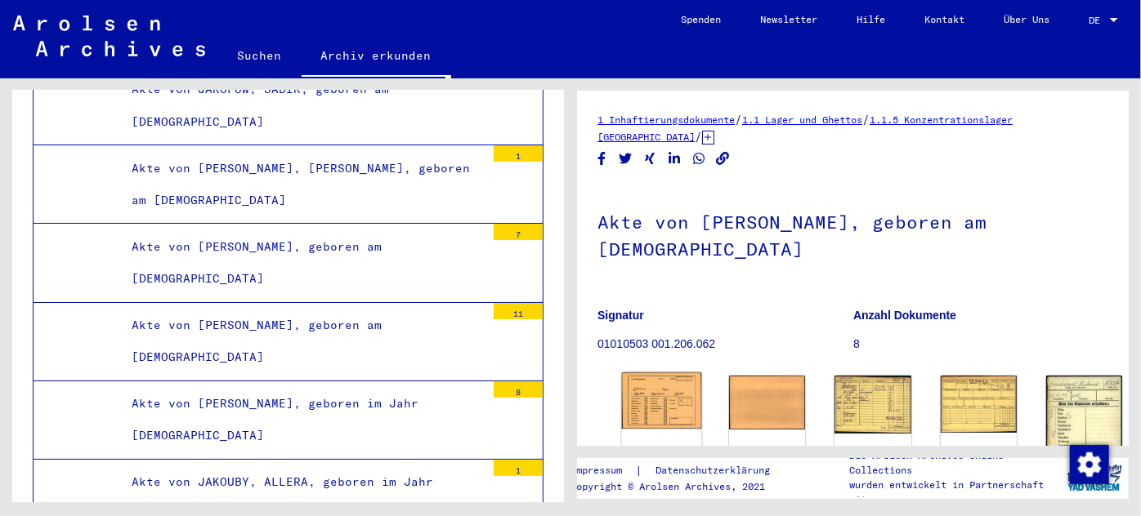
click at [649, 392] on img at bounding box center [662, 401] width 80 height 56
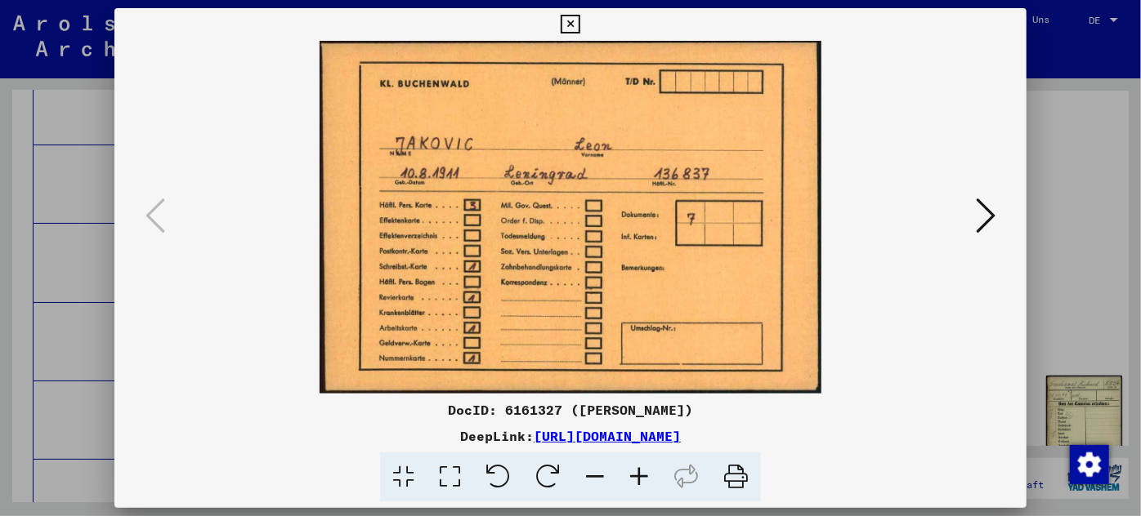
click at [978, 206] on icon at bounding box center [986, 215] width 20 height 39
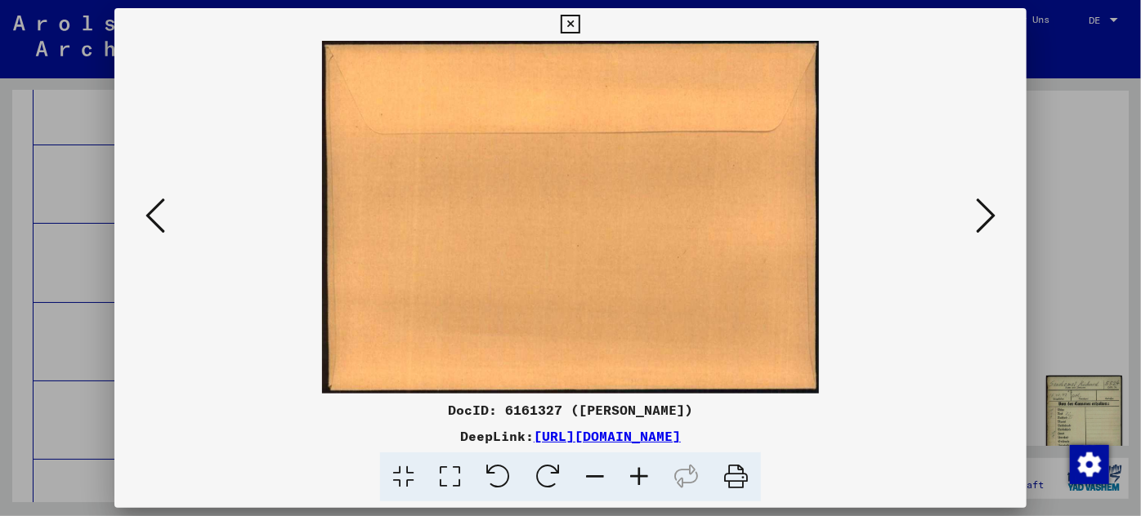
click at [978, 206] on icon at bounding box center [986, 215] width 20 height 39
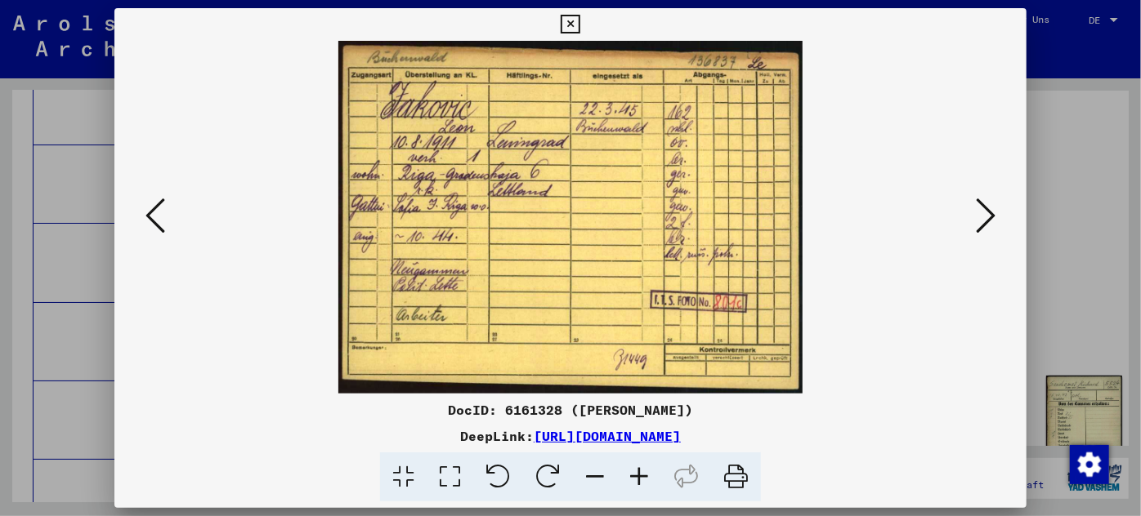
click at [977, 208] on icon at bounding box center [986, 215] width 20 height 39
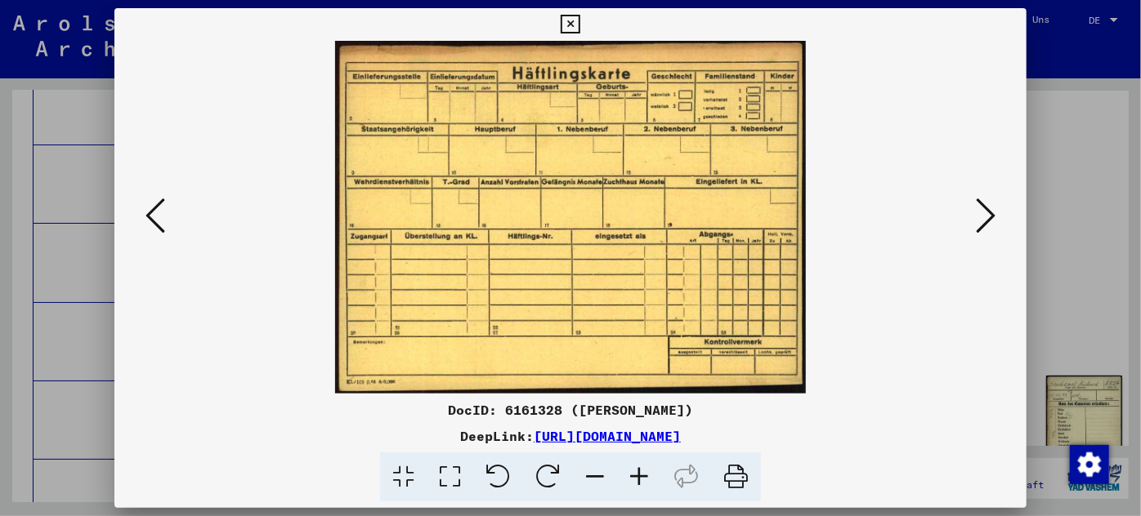
click at [976, 209] on icon at bounding box center [986, 215] width 20 height 39
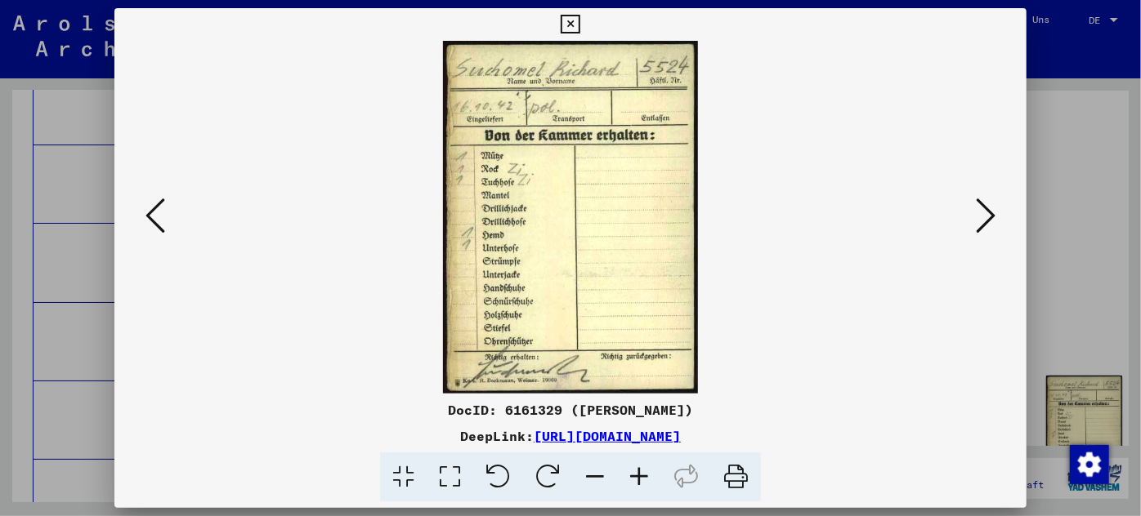
click at [971, 211] on button at bounding box center [985, 217] width 29 height 47
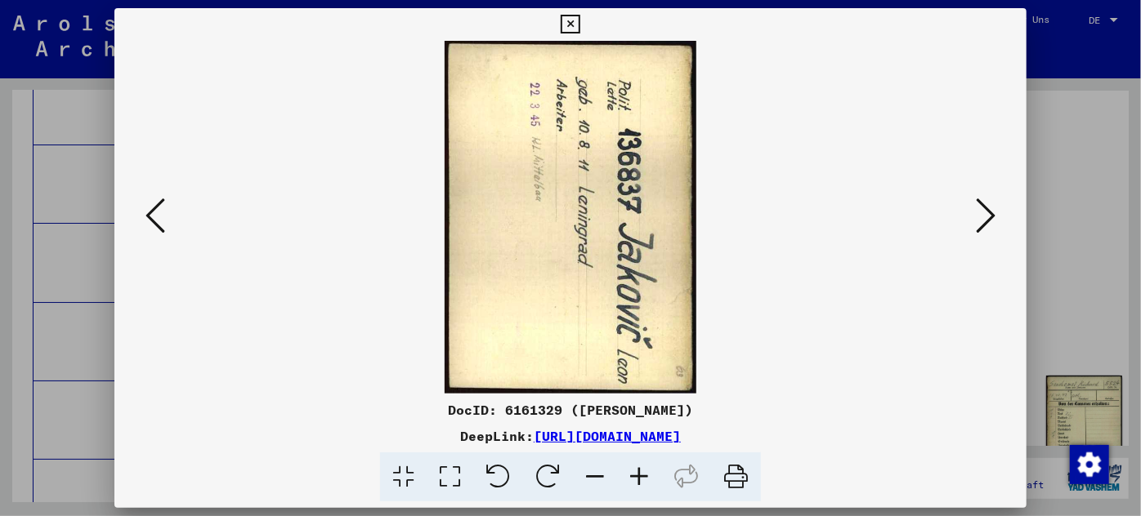
click at [967, 213] on div at bounding box center [570, 217] width 913 height 353
click at [63, 368] on div at bounding box center [570, 258] width 1141 height 516
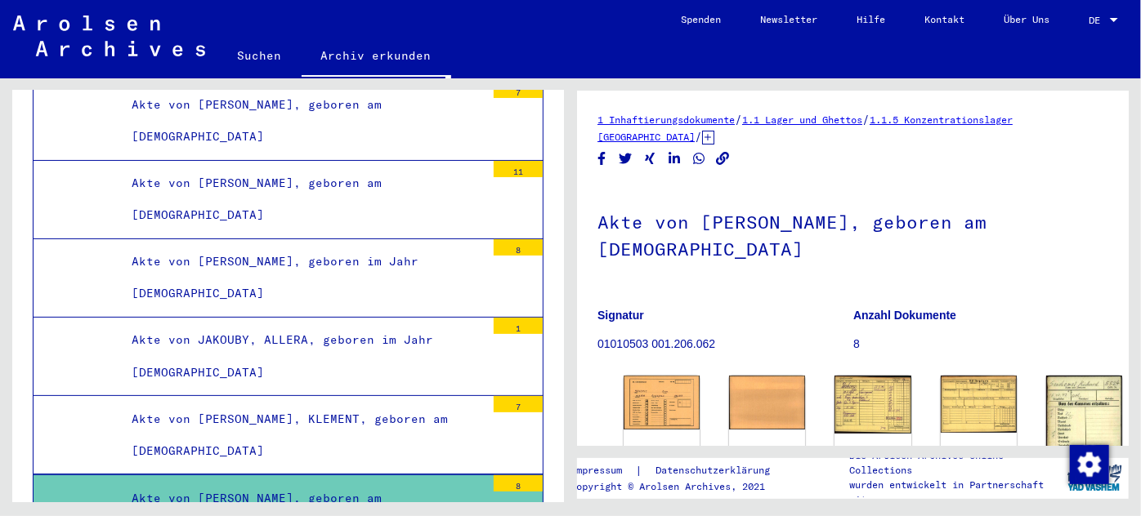
scroll to position [97370, 0]
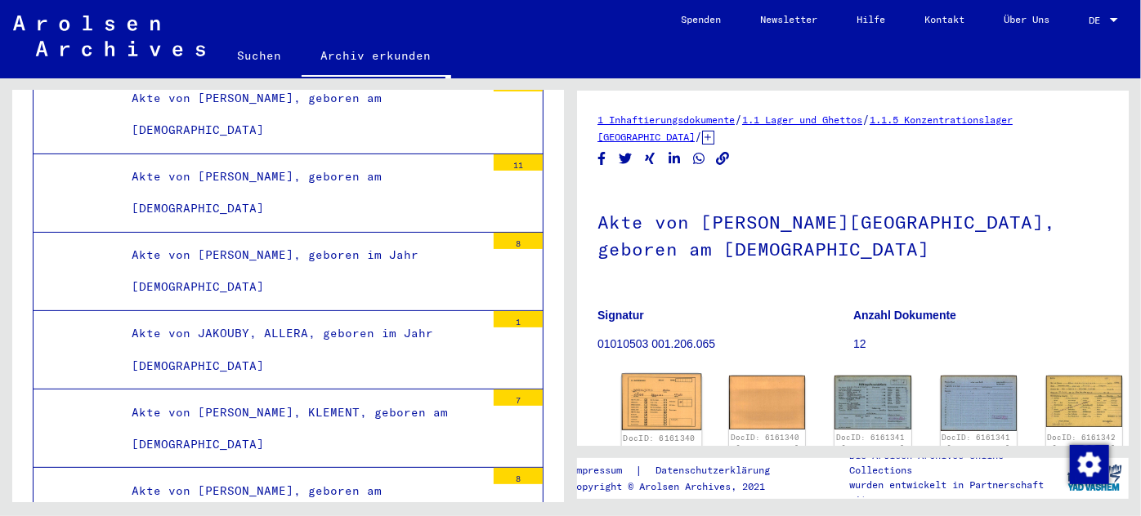
click at [659, 394] on img at bounding box center [662, 402] width 80 height 56
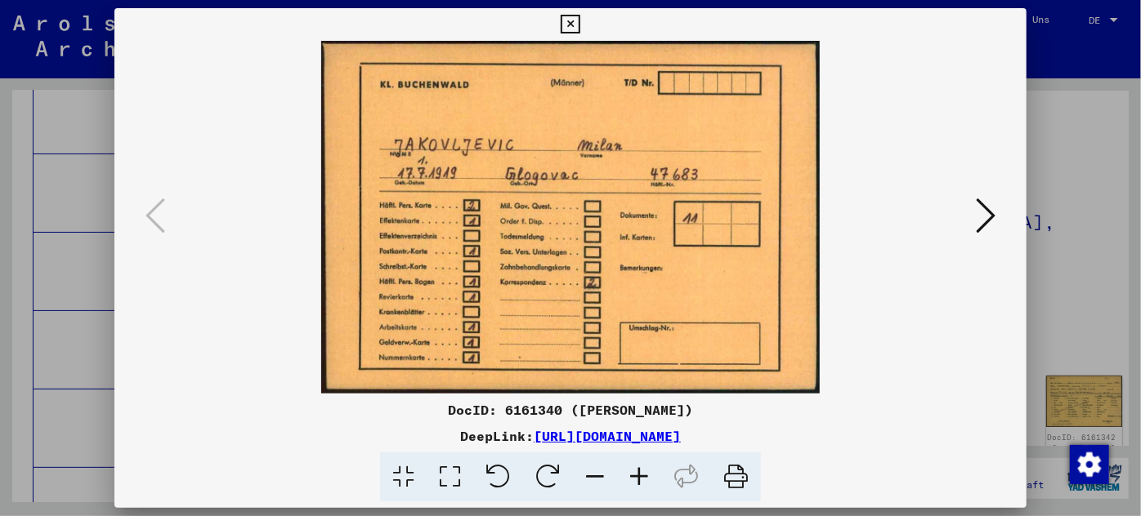
click at [984, 202] on icon at bounding box center [986, 215] width 20 height 39
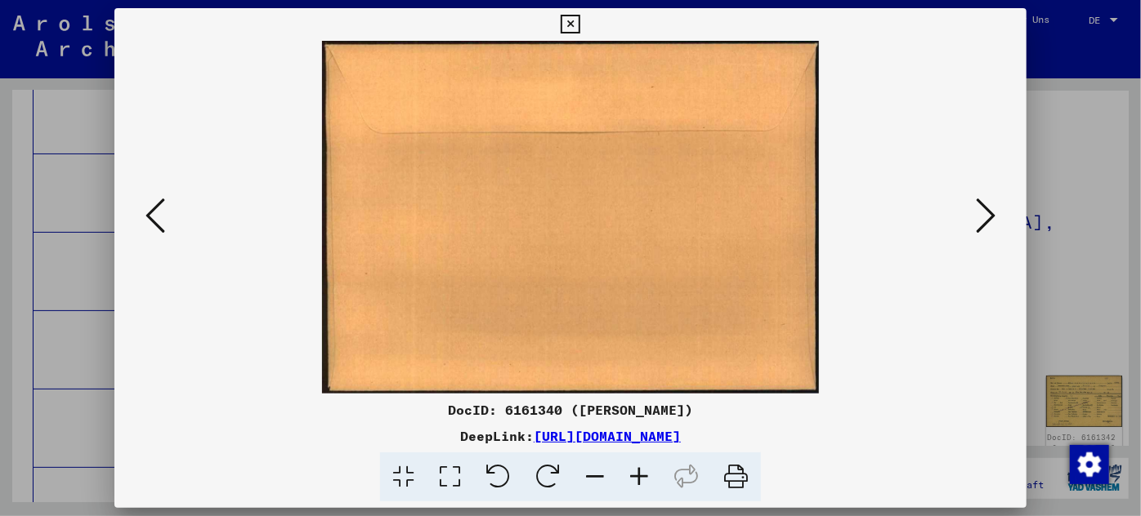
click at [984, 202] on icon at bounding box center [986, 215] width 20 height 39
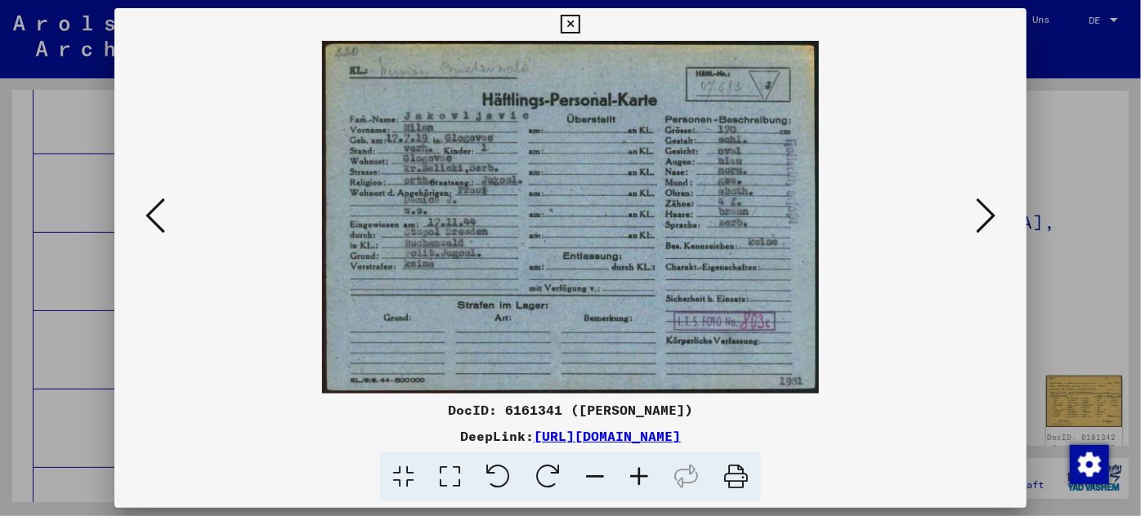
click at [60, 437] on div at bounding box center [570, 258] width 1141 height 516
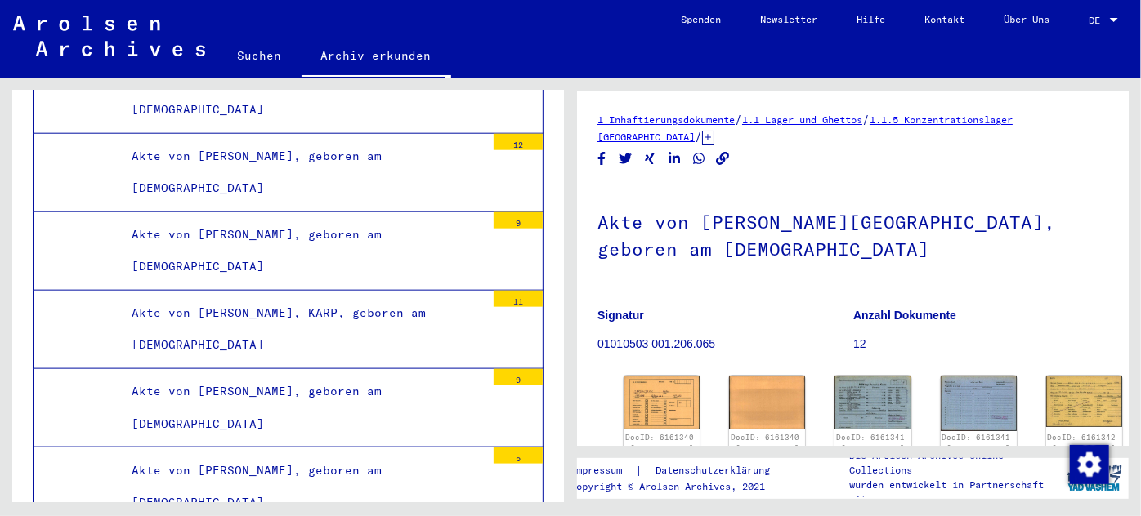
scroll to position [104575, 0]
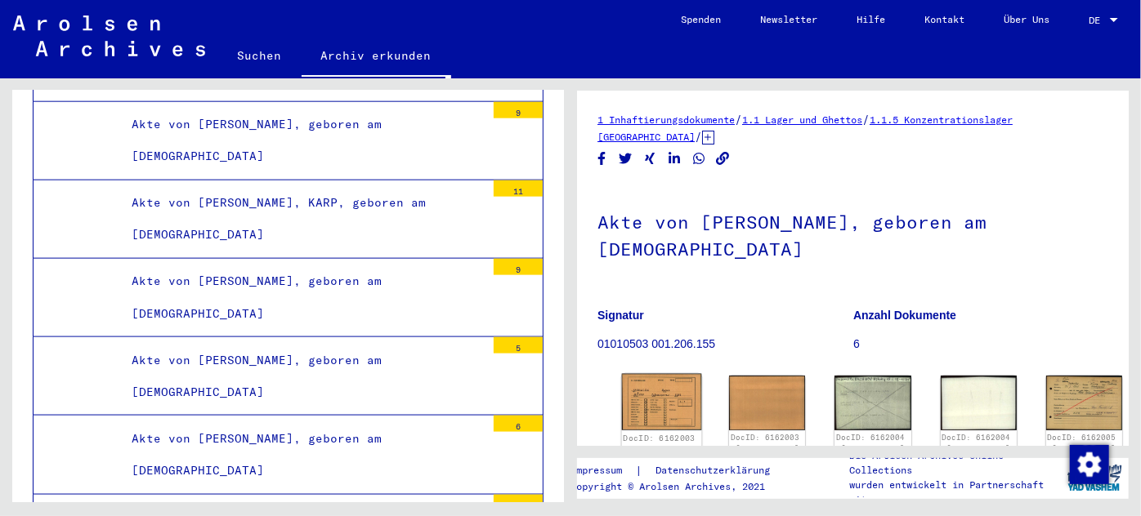
click at [637, 385] on img at bounding box center [662, 402] width 80 height 56
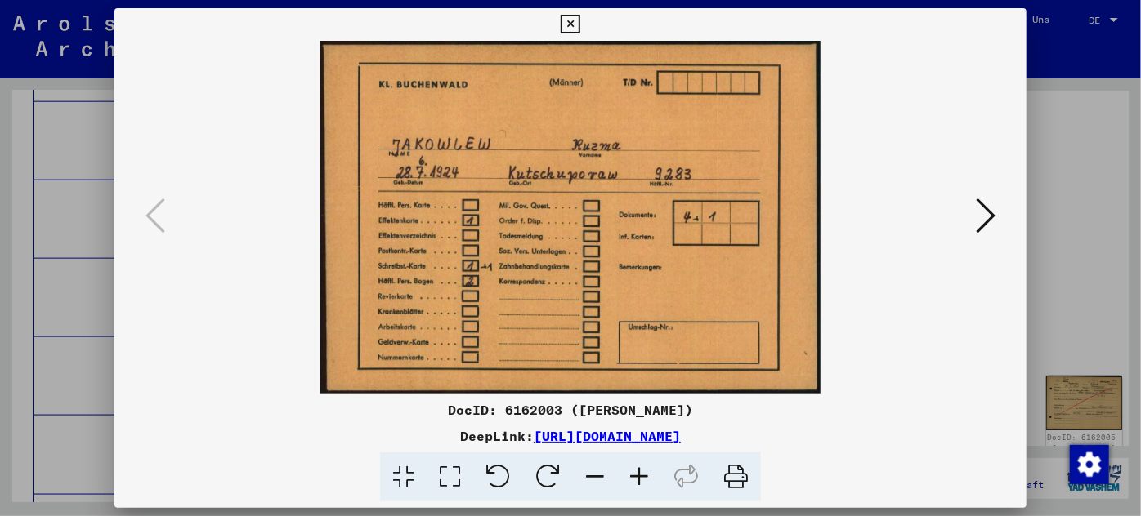
click at [66, 291] on div at bounding box center [570, 258] width 1141 height 516
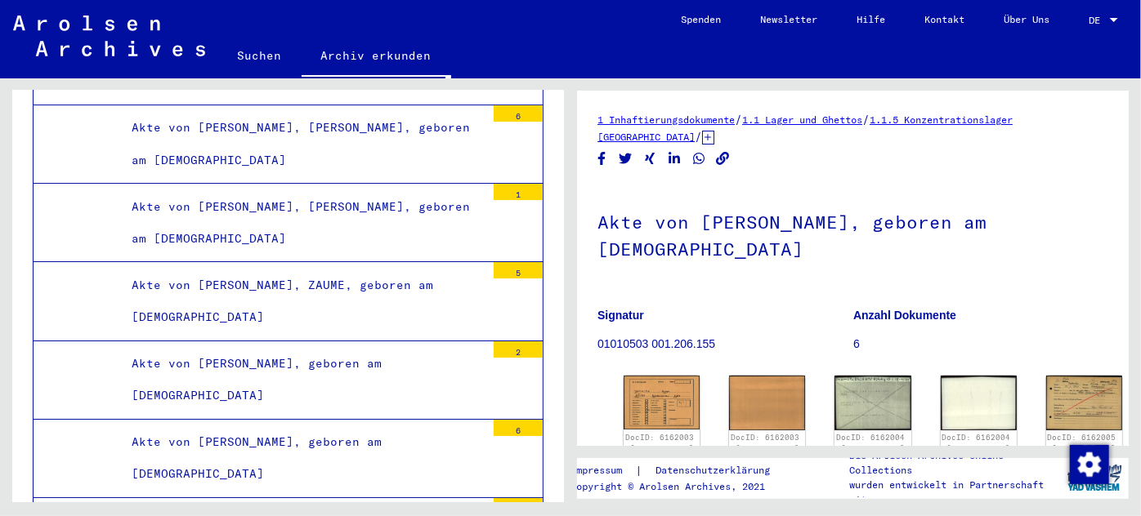
scroll to position [131535, 0]
